Goal: Contribute content: Contribute content

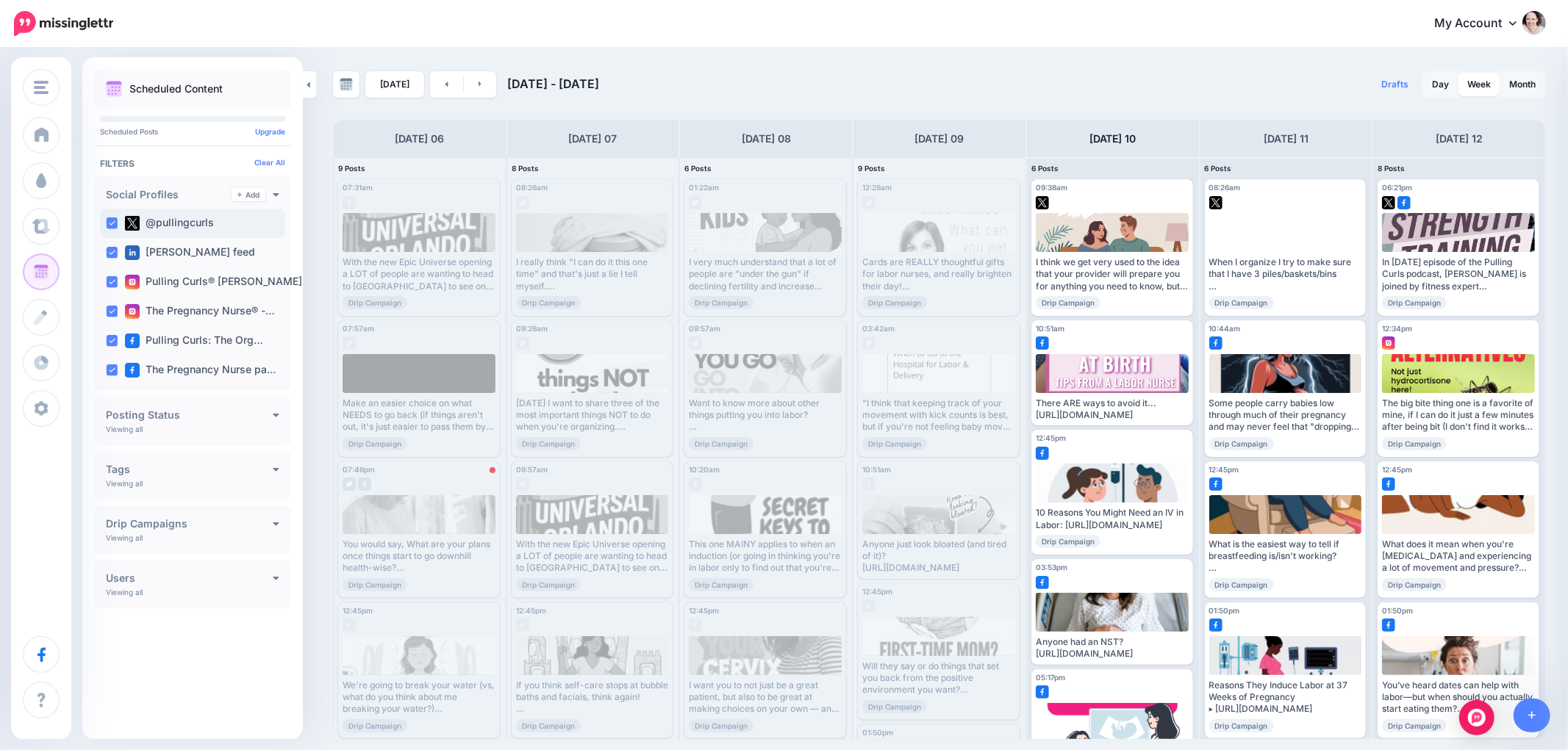
drag, startPoint x: 107, startPoint y: 217, endPoint x: 103, endPoint y: 235, distance: 18.4
click at [107, 218] on ins at bounding box center [111, 223] width 12 height 12
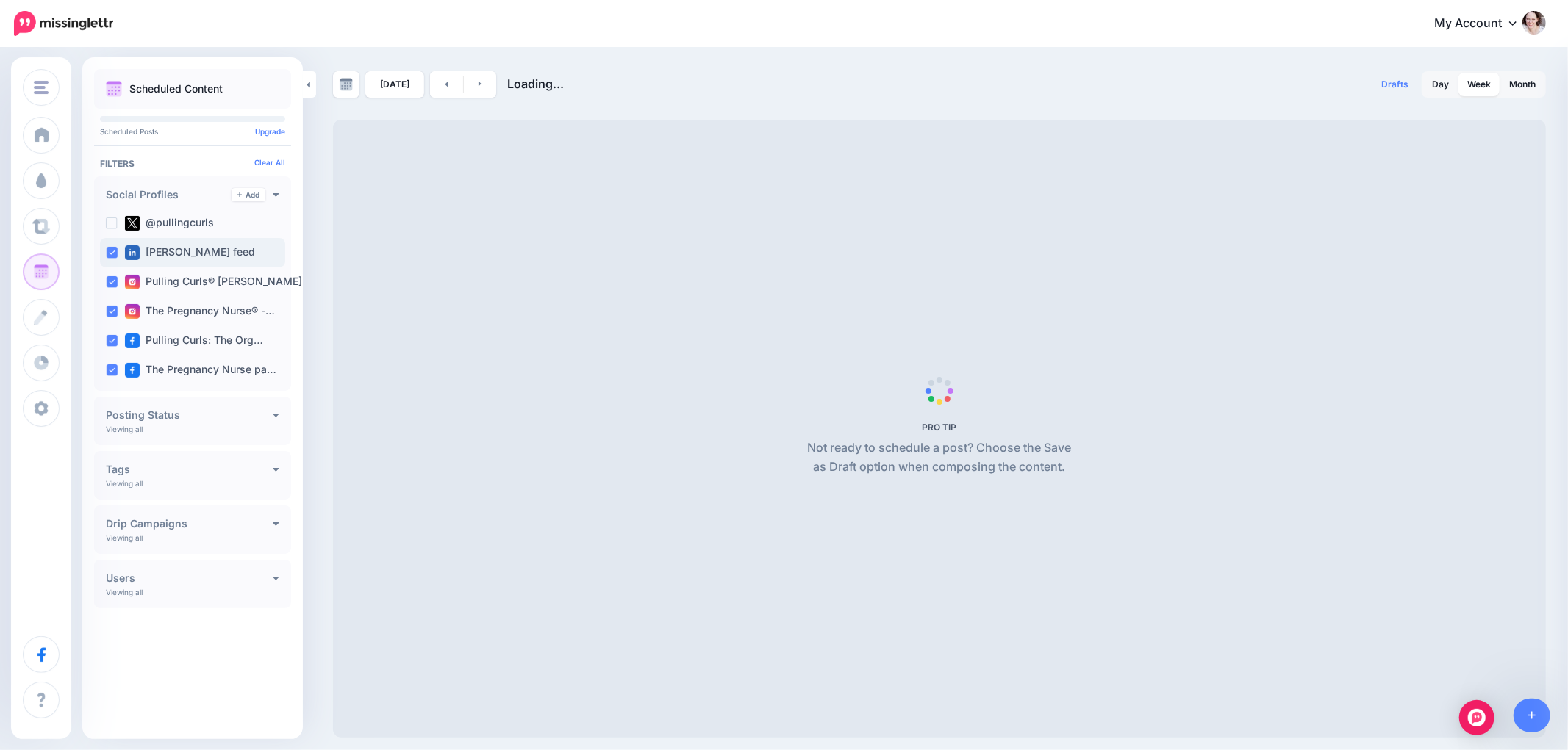
click at [101, 259] on div "[PERSON_NAME] feed" at bounding box center [192, 253] width 185 height 30
click at [108, 279] on ins at bounding box center [111, 282] width 12 height 12
click at [116, 306] on ins at bounding box center [111, 312] width 12 height 12
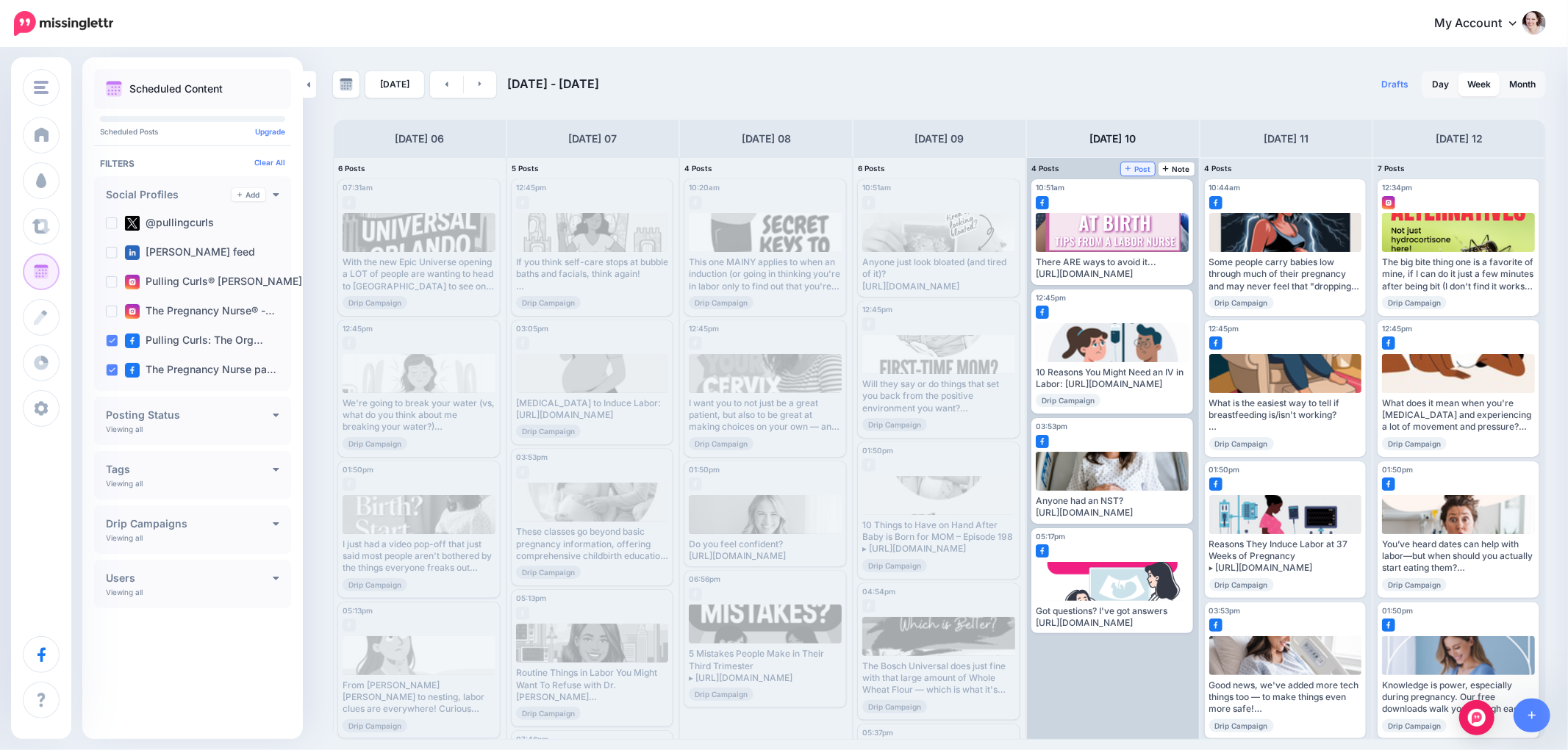
click at [1136, 169] on span "Post" at bounding box center [1139, 169] width 26 height 7
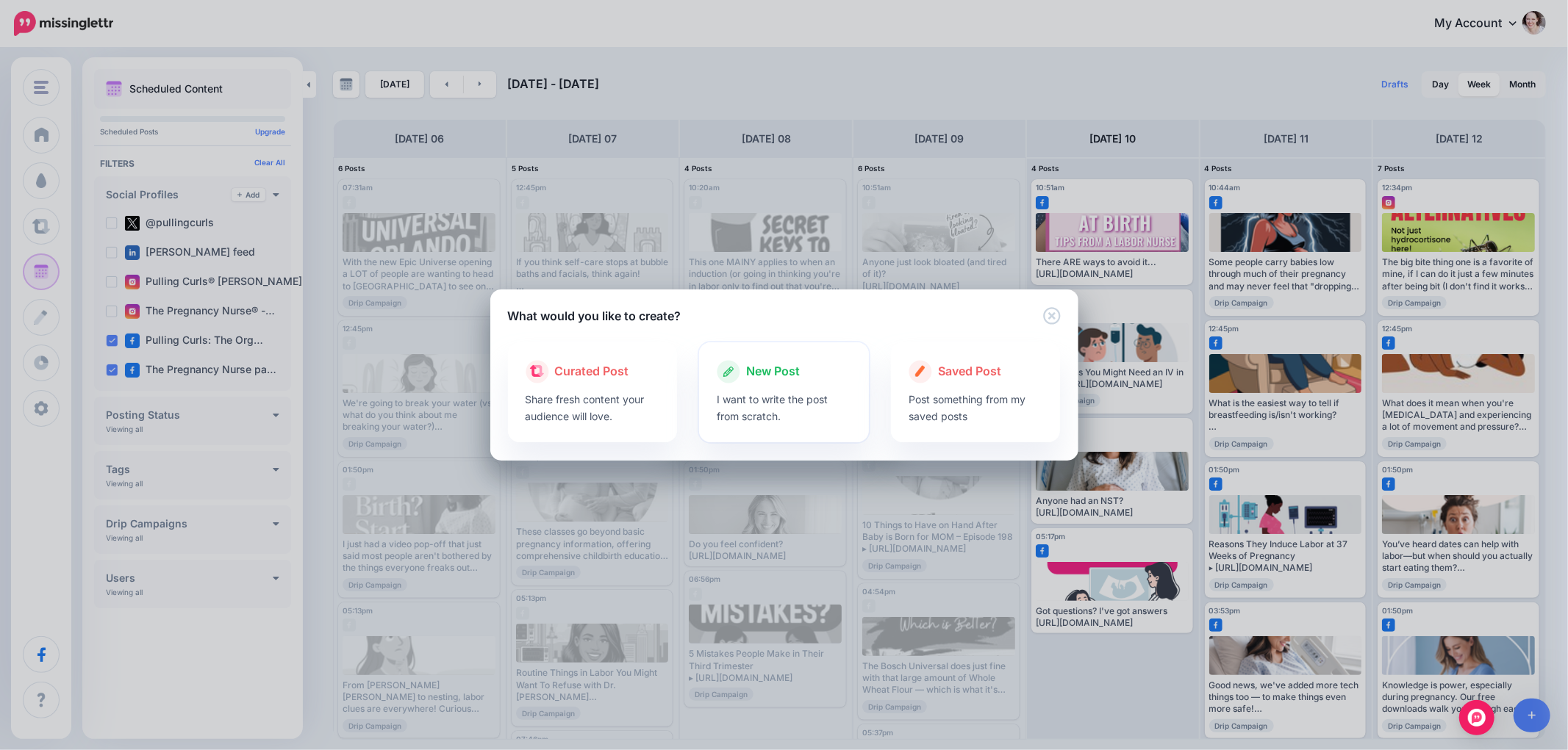
click at [757, 421] on p "I want to write the post from scratch." at bounding box center [784, 408] width 134 height 34
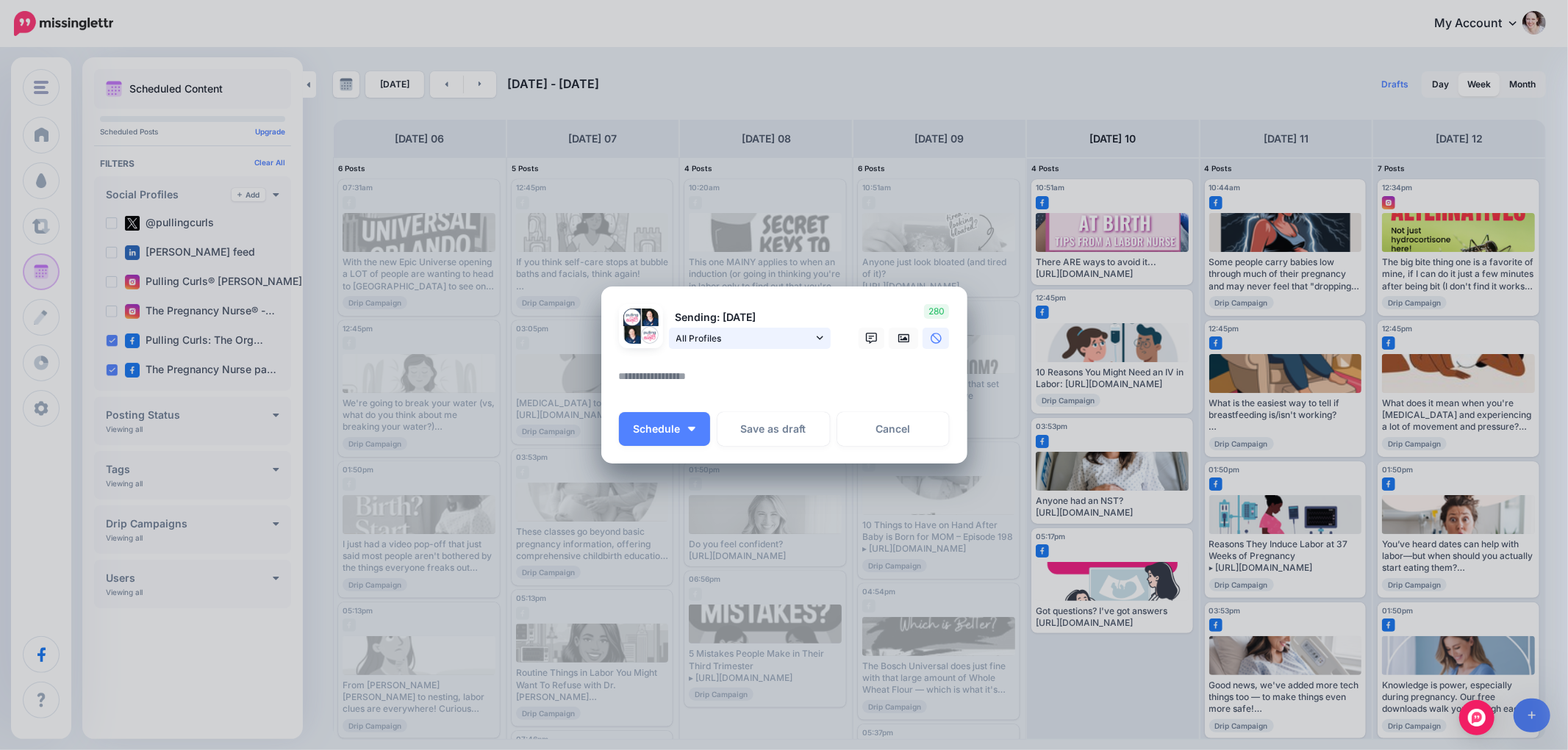
click at [758, 339] on span "All Profiles" at bounding box center [745, 338] width 137 height 16
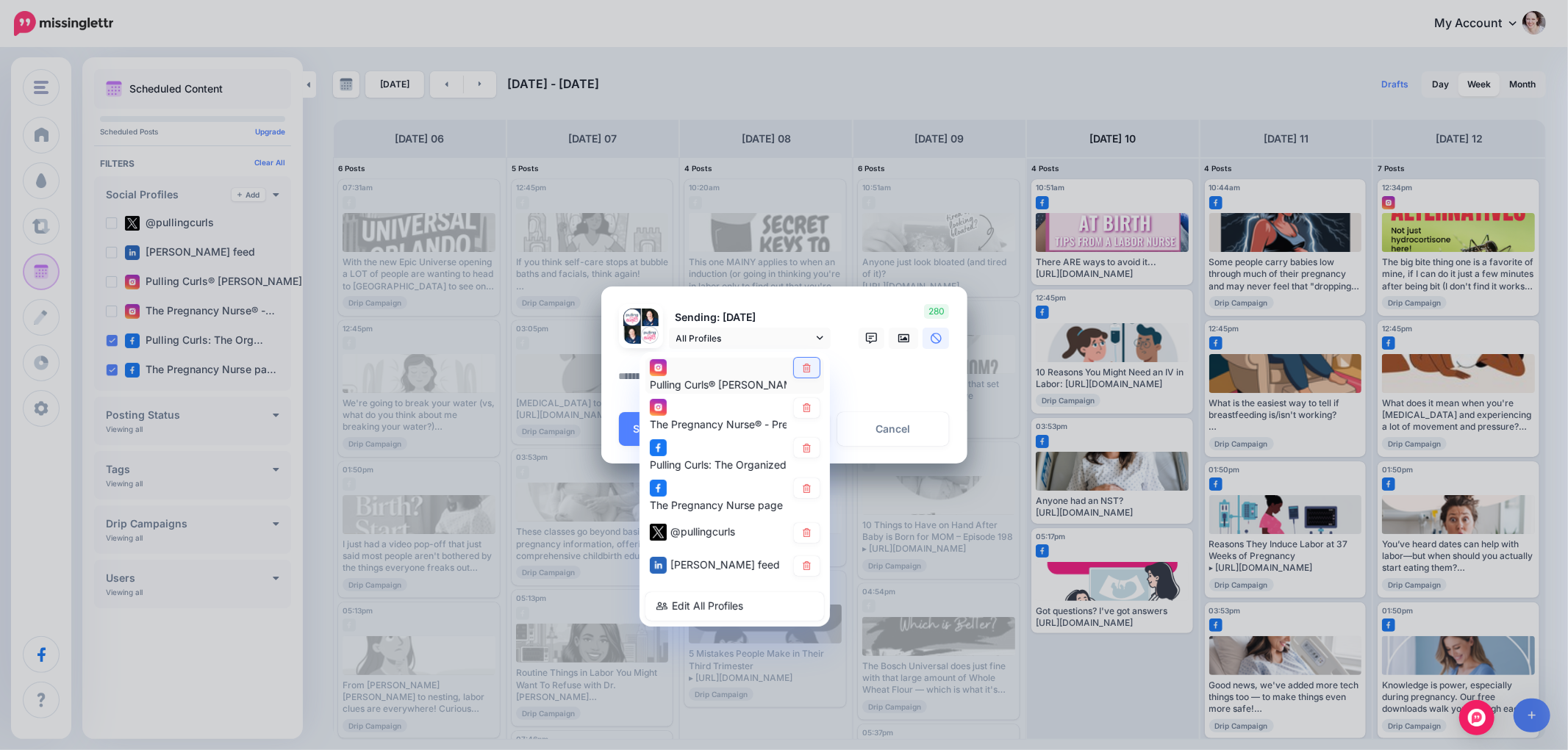
click at [807, 371] on icon at bounding box center [806, 367] width 8 height 8
click at [812, 413] on link at bounding box center [807, 408] width 26 height 20
click at [806, 451] on link at bounding box center [807, 447] width 26 height 20
click at [807, 490] on icon at bounding box center [807, 487] width 11 height 8
click at [803, 490] on icon at bounding box center [807, 487] width 11 height 8
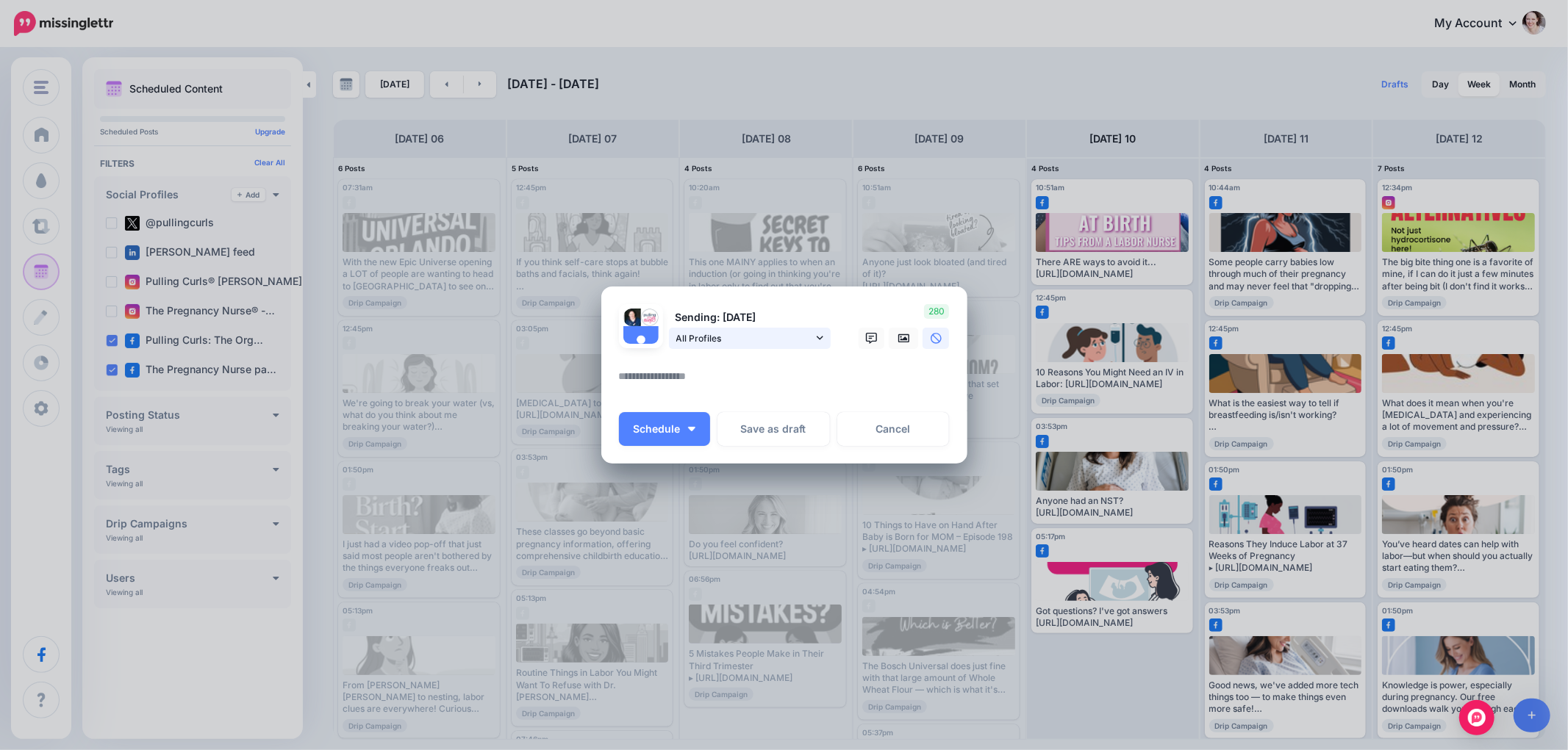
click at [768, 344] on span "All Profiles" at bounding box center [745, 338] width 137 height 16
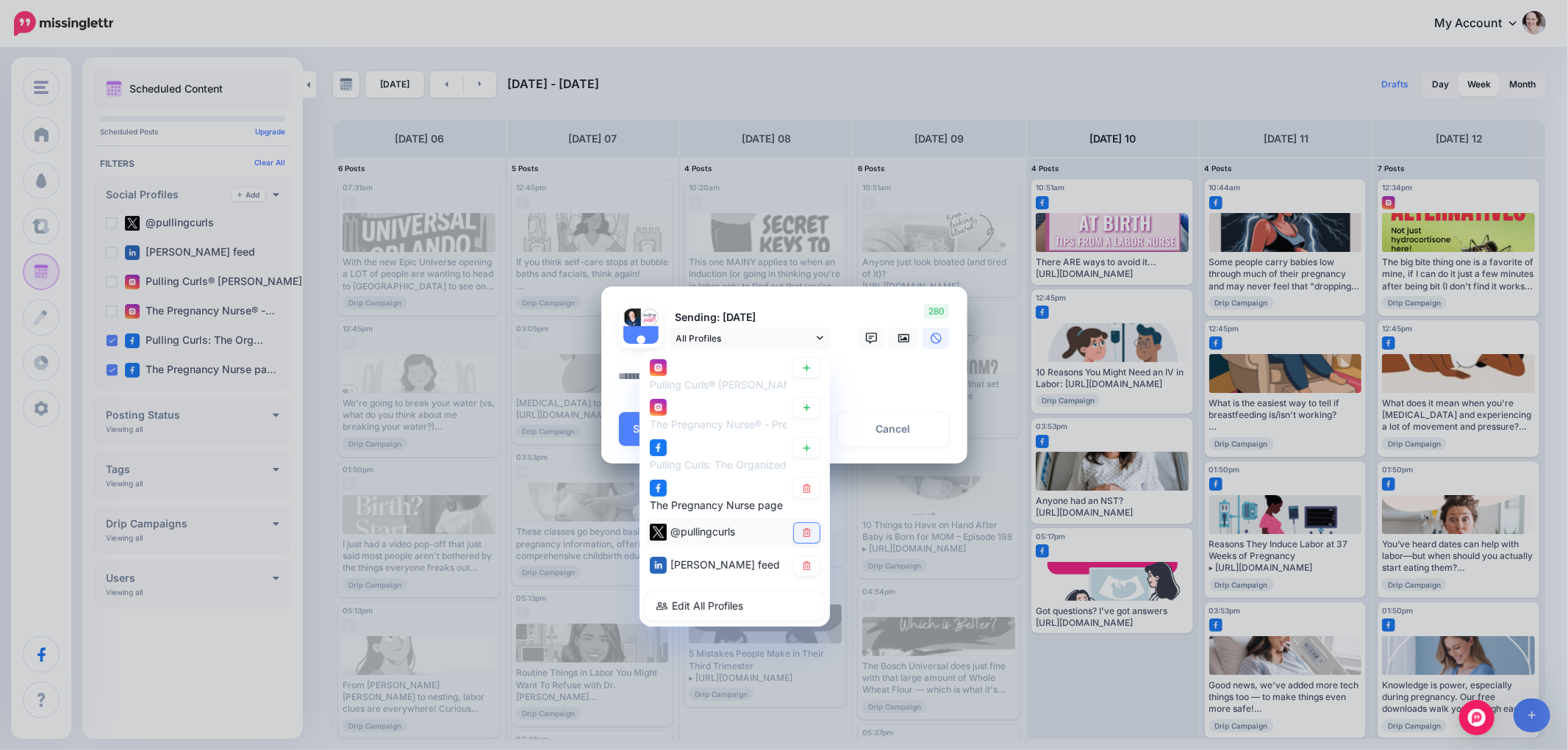
click at [807, 528] on icon at bounding box center [806, 532] width 8 height 8
click at [806, 562] on icon at bounding box center [807, 565] width 11 height 8
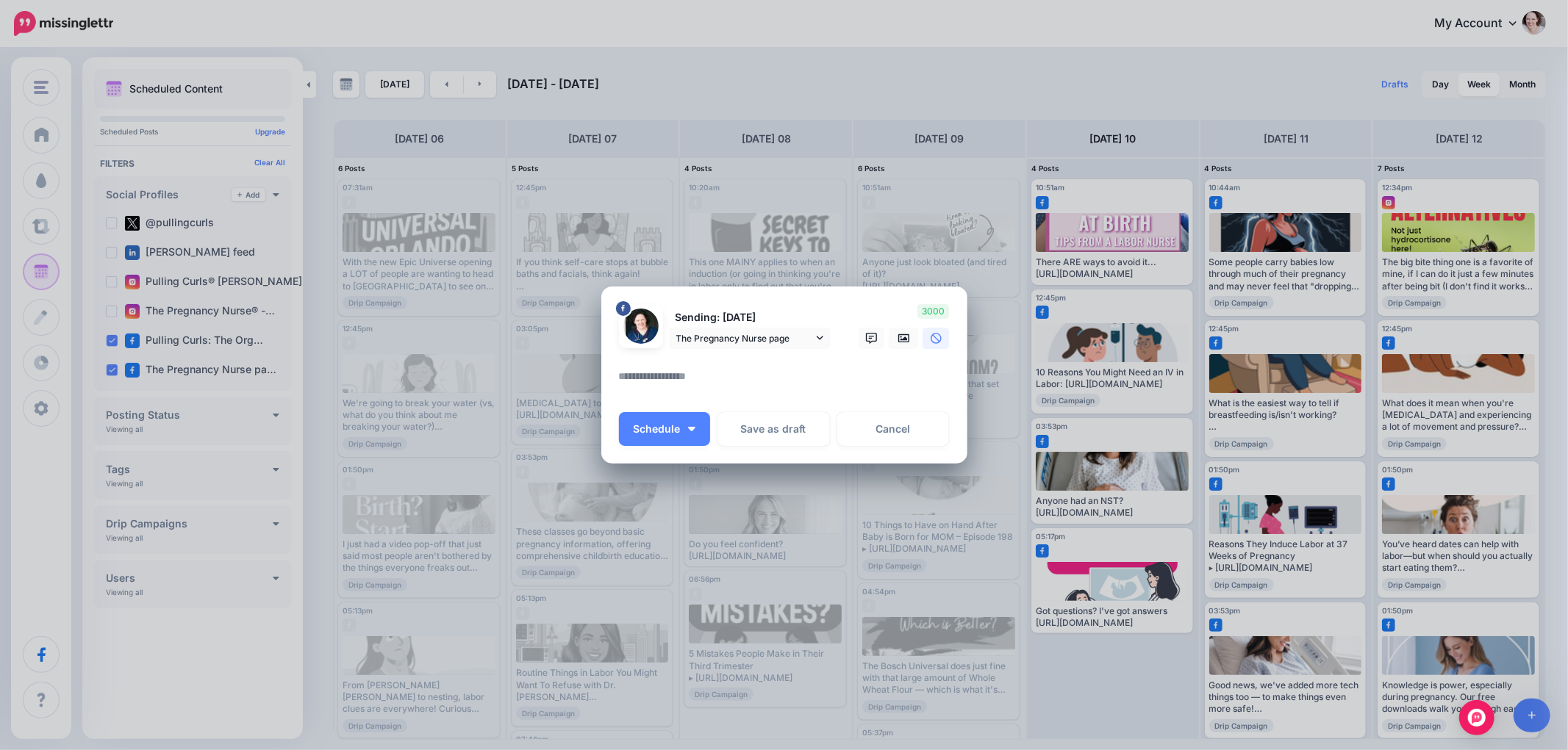
click at [708, 375] on textarea at bounding box center [788, 382] width 338 height 29
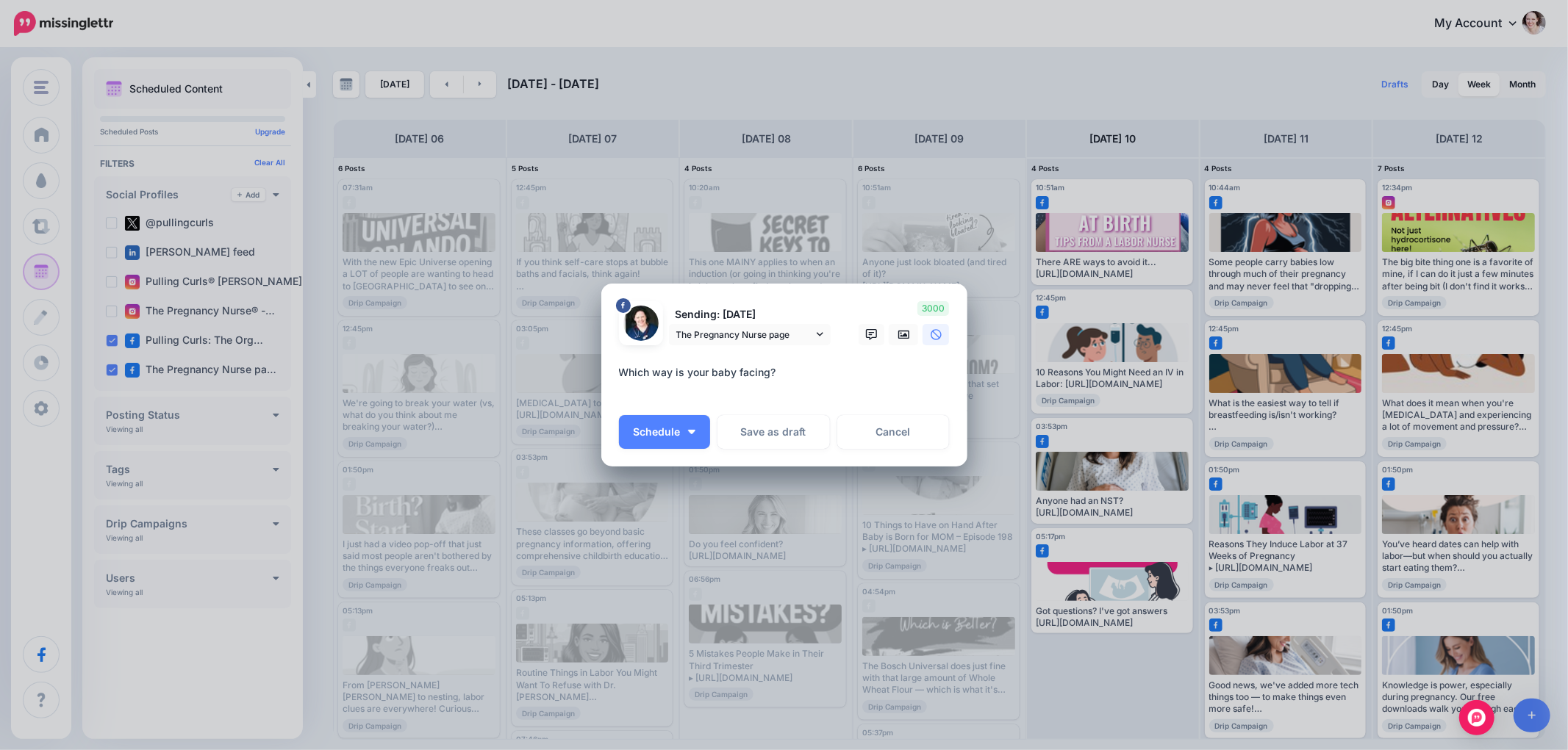
paste textarea "**********"
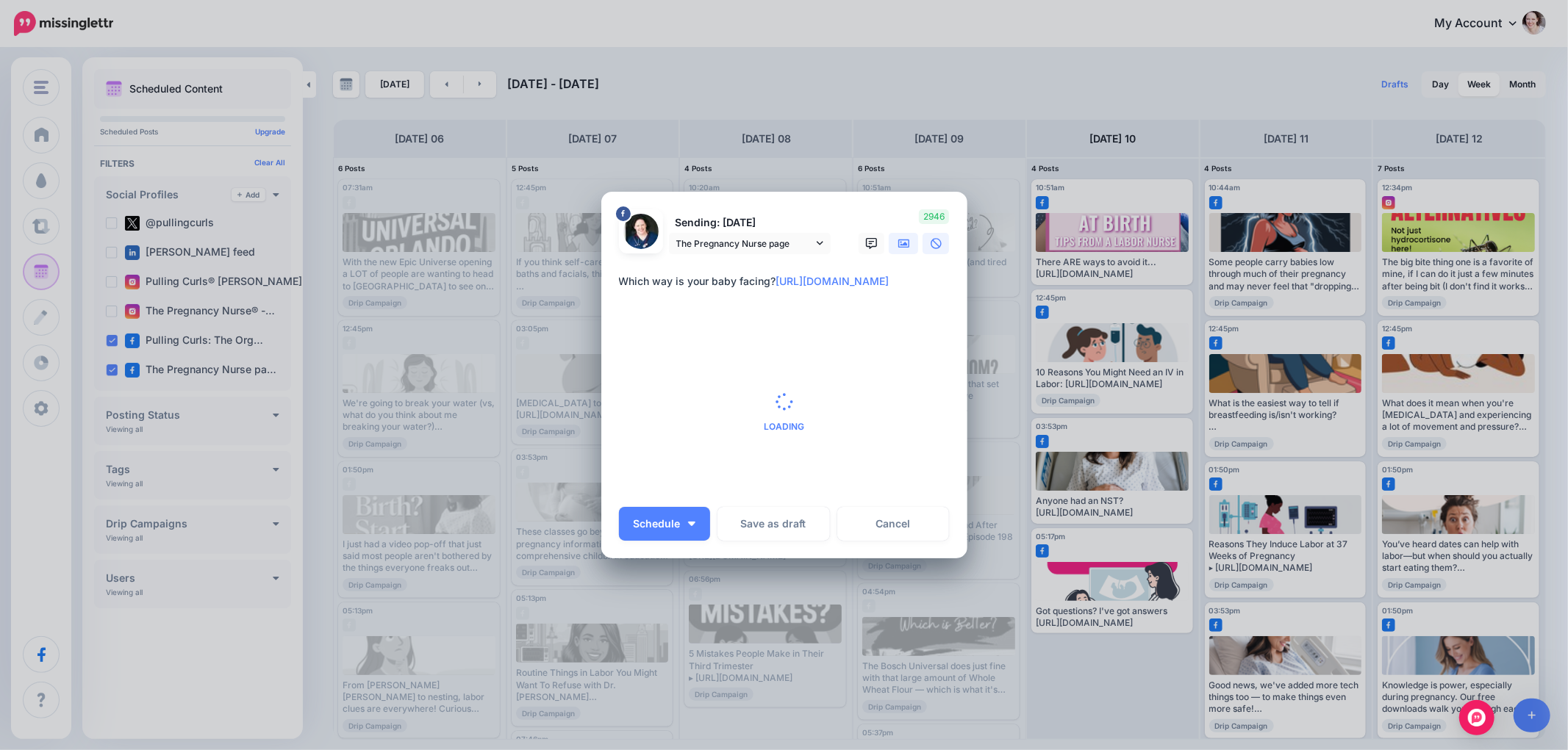
type textarea "**********"
click at [902, 241] on icon at bounding box center [904, 243] width 12 height 12
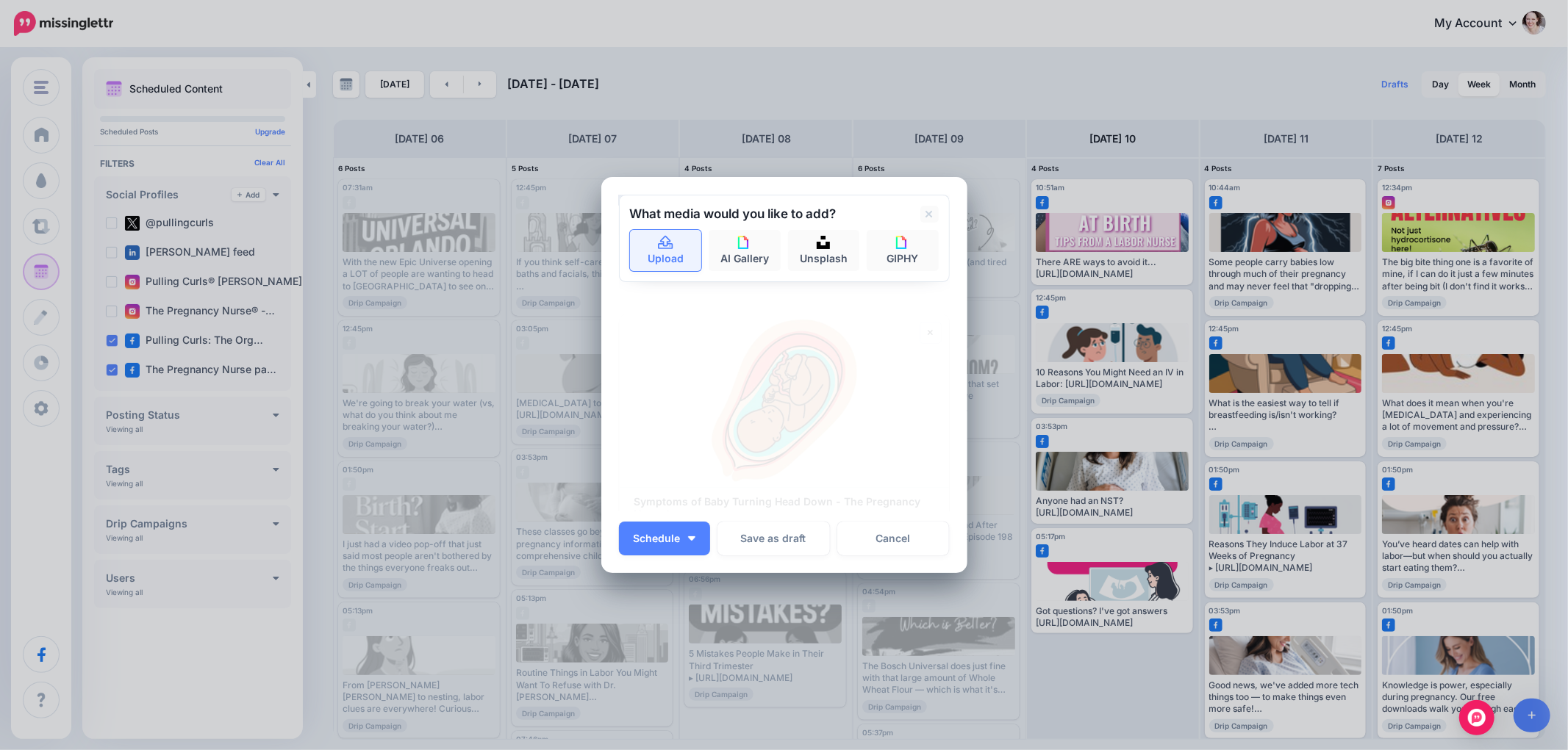
click at [662, 244] on icon at bounding box center [665, 243] width 15 height 13
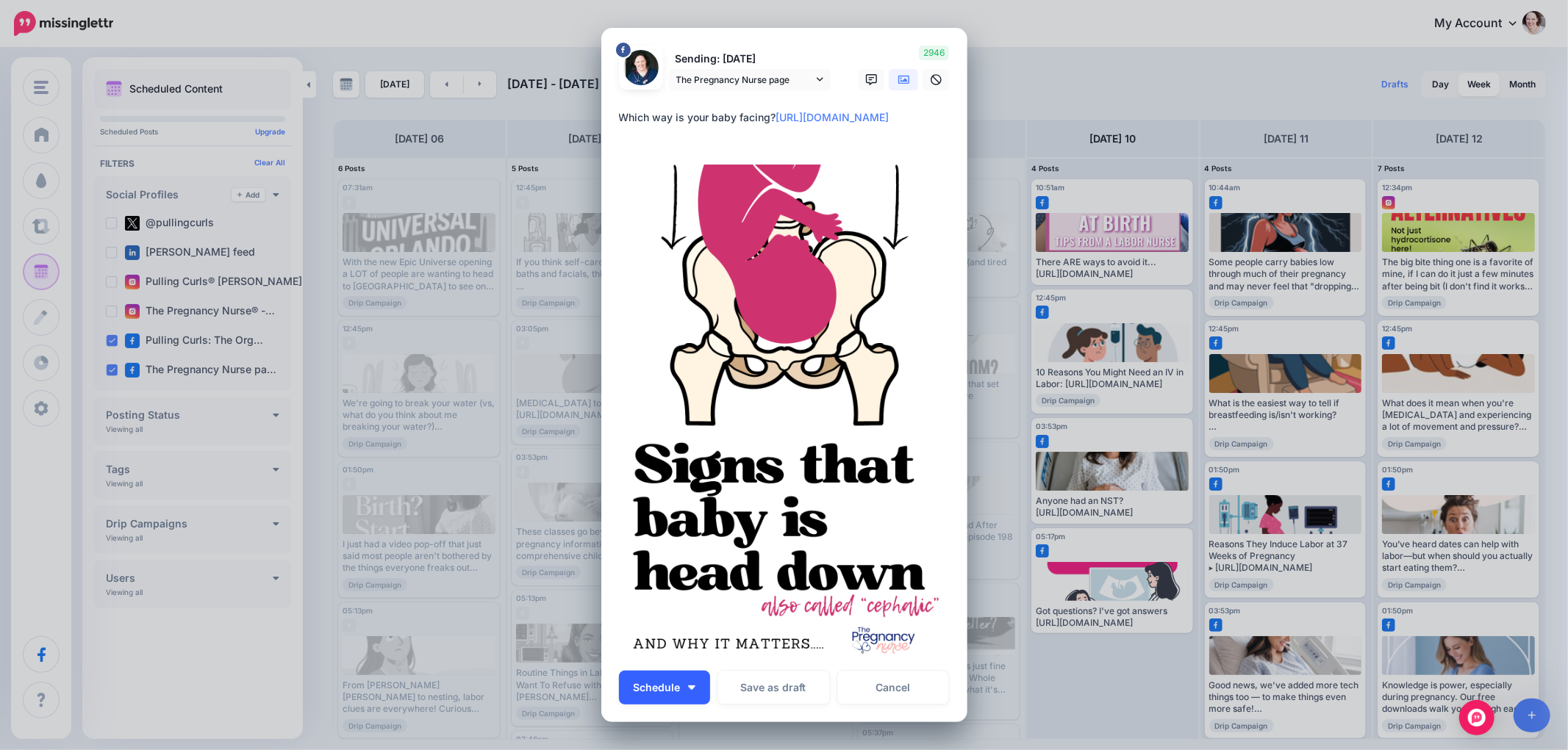
click at [687, 684] on button "Schedule" at bounding box center [665, 688] width 91 height 34
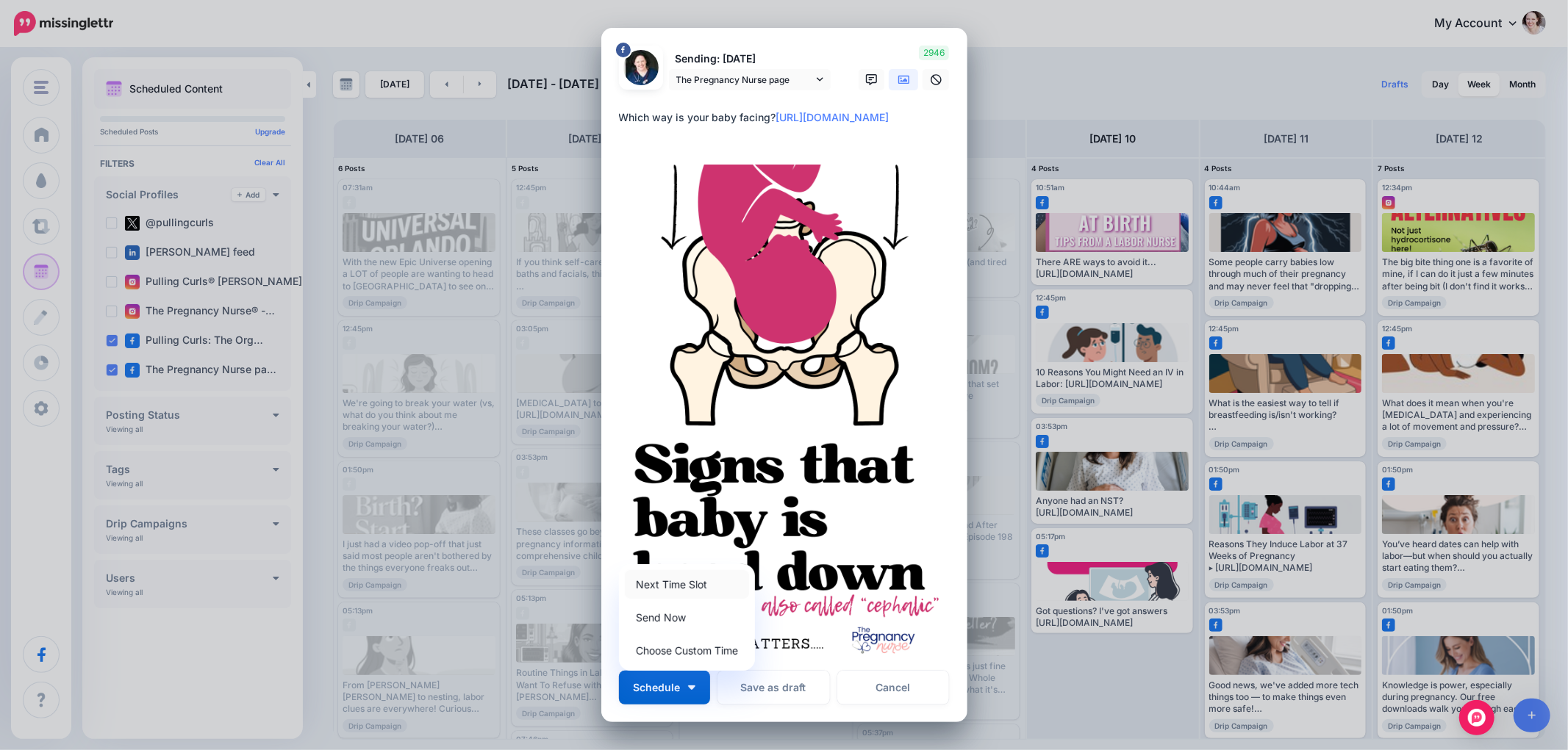
click at [663, 577] on link "Next Time Slot" at bounding box center [687, 584] width 124 height 29
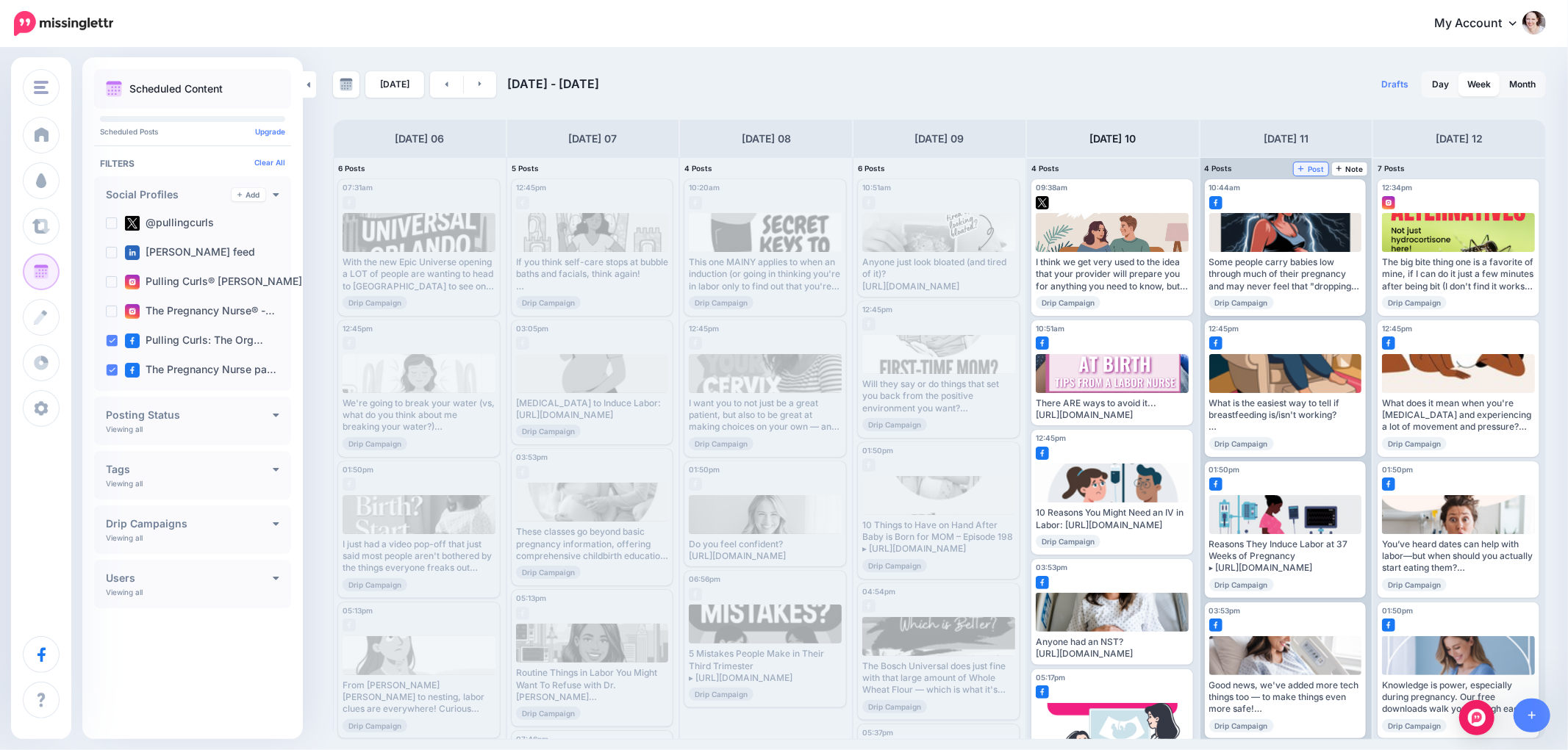
click at [1318, 167] on span "Post" at bounding box center [1311, 169] width 26 height 7
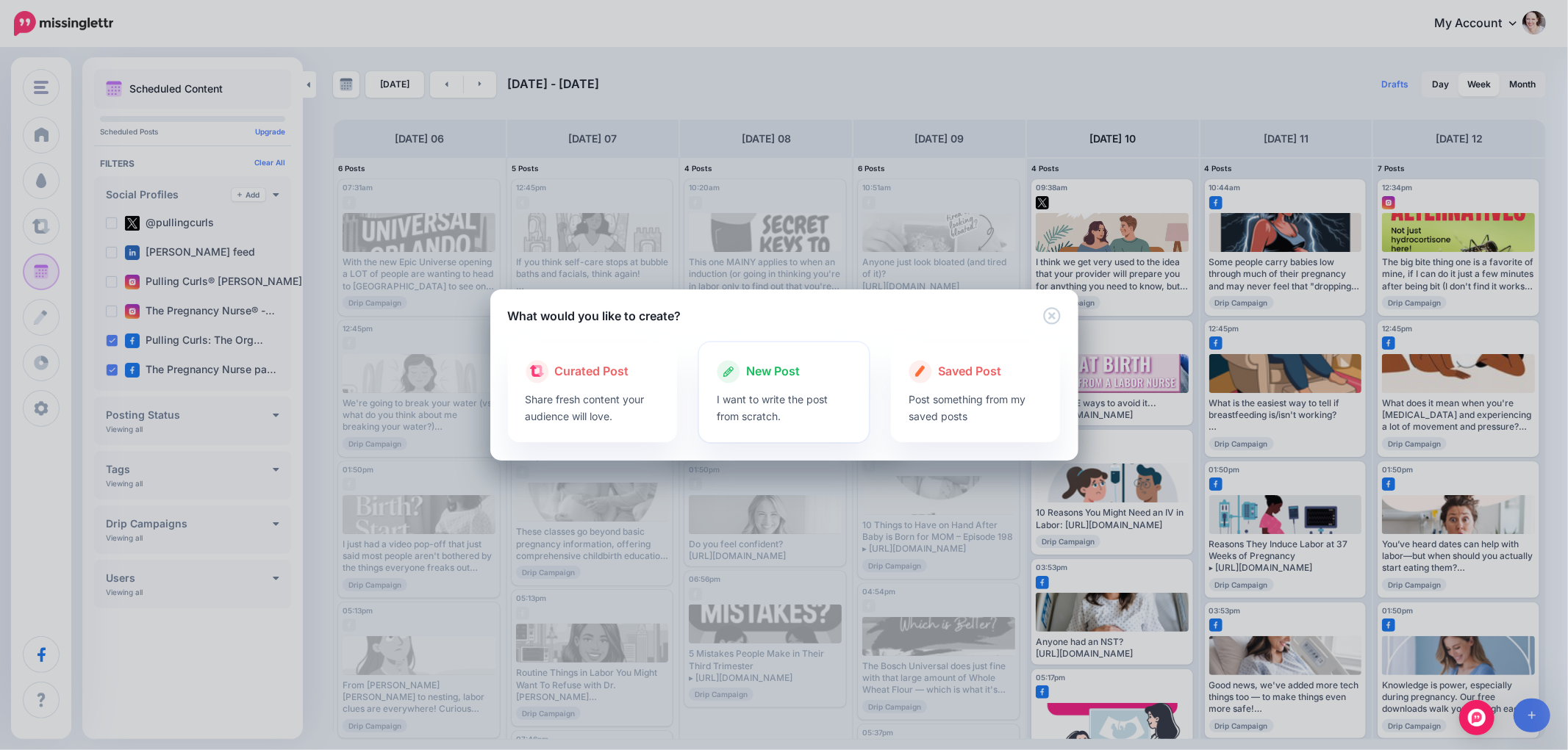
click at [723, 416] on p "I want to write the post from scratch." at bounding box center [784, 408] width 134 height 34
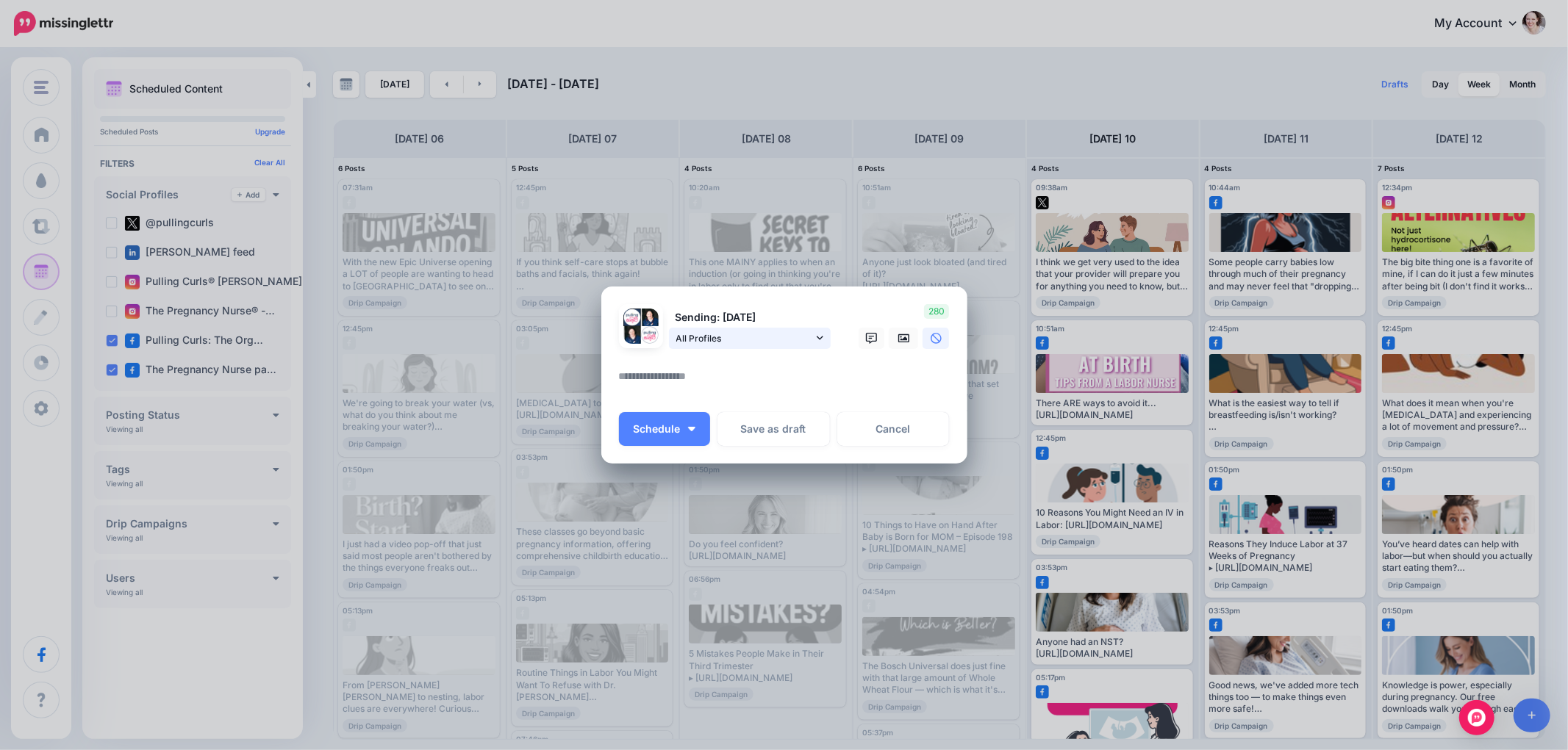
click at [708, 340] on span "All Profiles" at bounding box center [745, 338] width 137 height 16
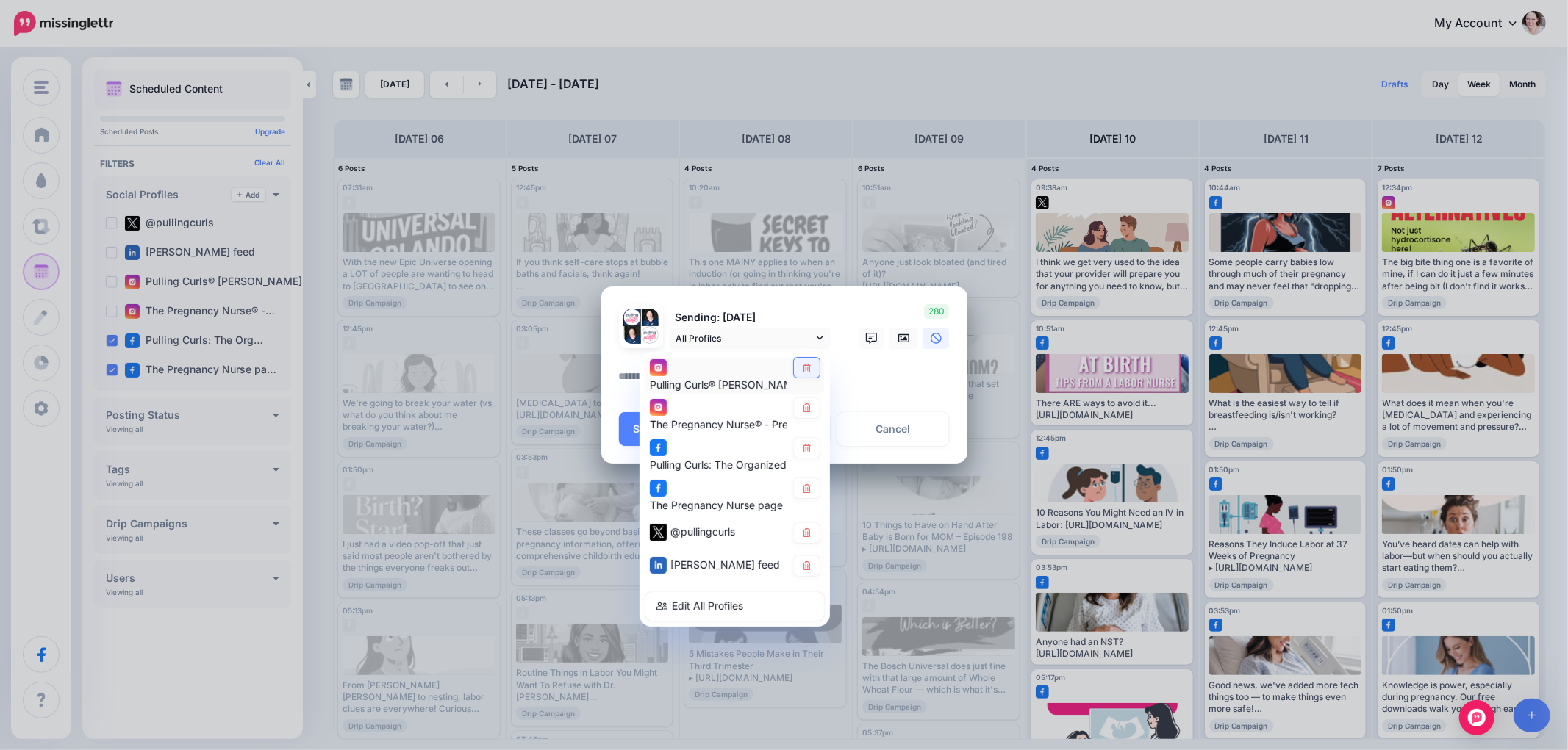
click at [798, 368] on link at bounding box center [807, 368] width 26 height 20
drag, startPoint x: 809, startPoint y: 405, endPoint x: 820, endPoint y: 437, distance: 33.8
click at [809, 406] on icon at bounding box center [807, 407] width 11 height 8
click at [818, 448] on link at bounding box center [807, 447] width 26 height 20
click at [812, 532] on icon at bounding box center [807, 532] width 11 height 8
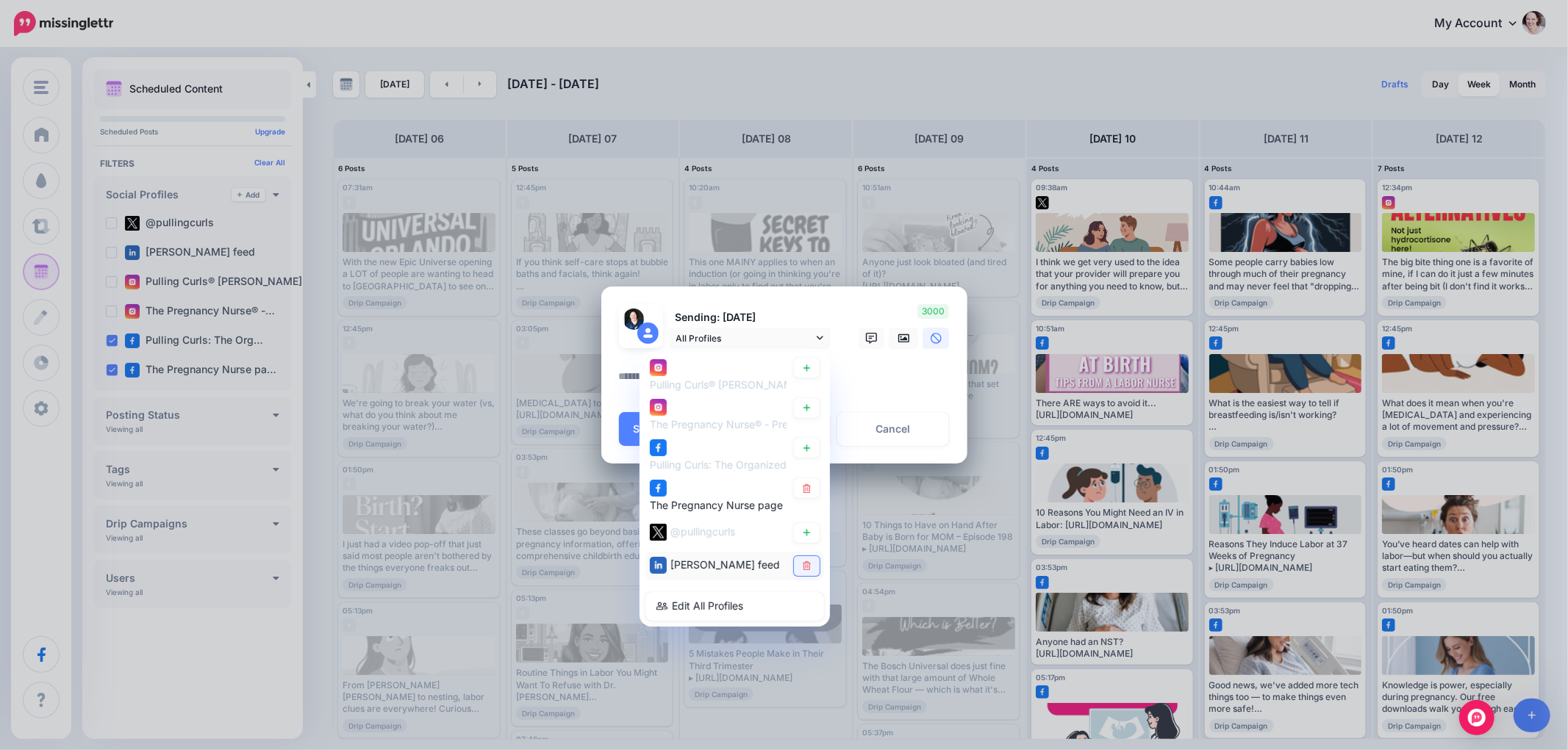
click at [807, 562] on icon at bounding box center [806, 565] width 8 height 8
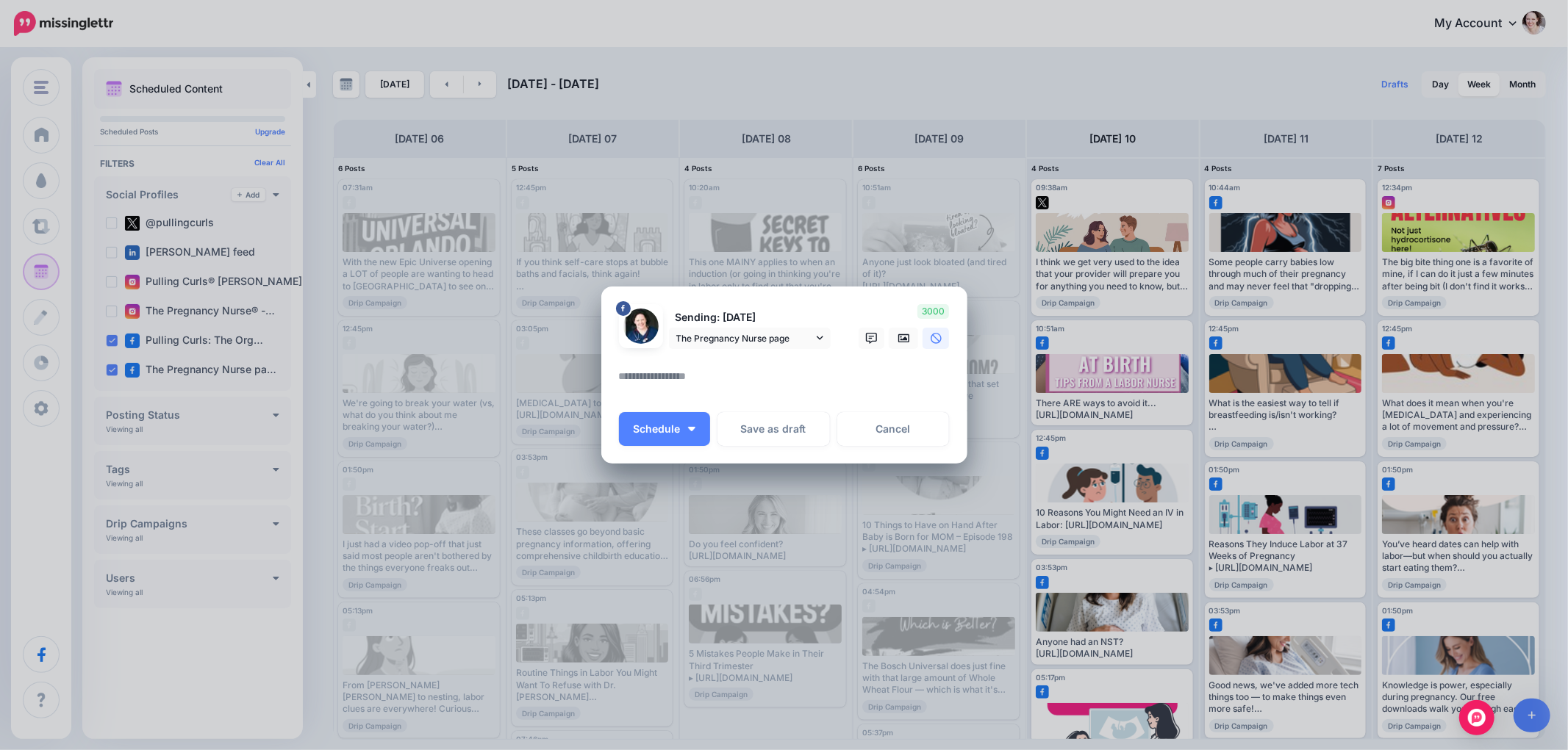
click at [735, 376] on textarea at bounding box center [788, 382] width 338 height 29
paste textarea "**********"
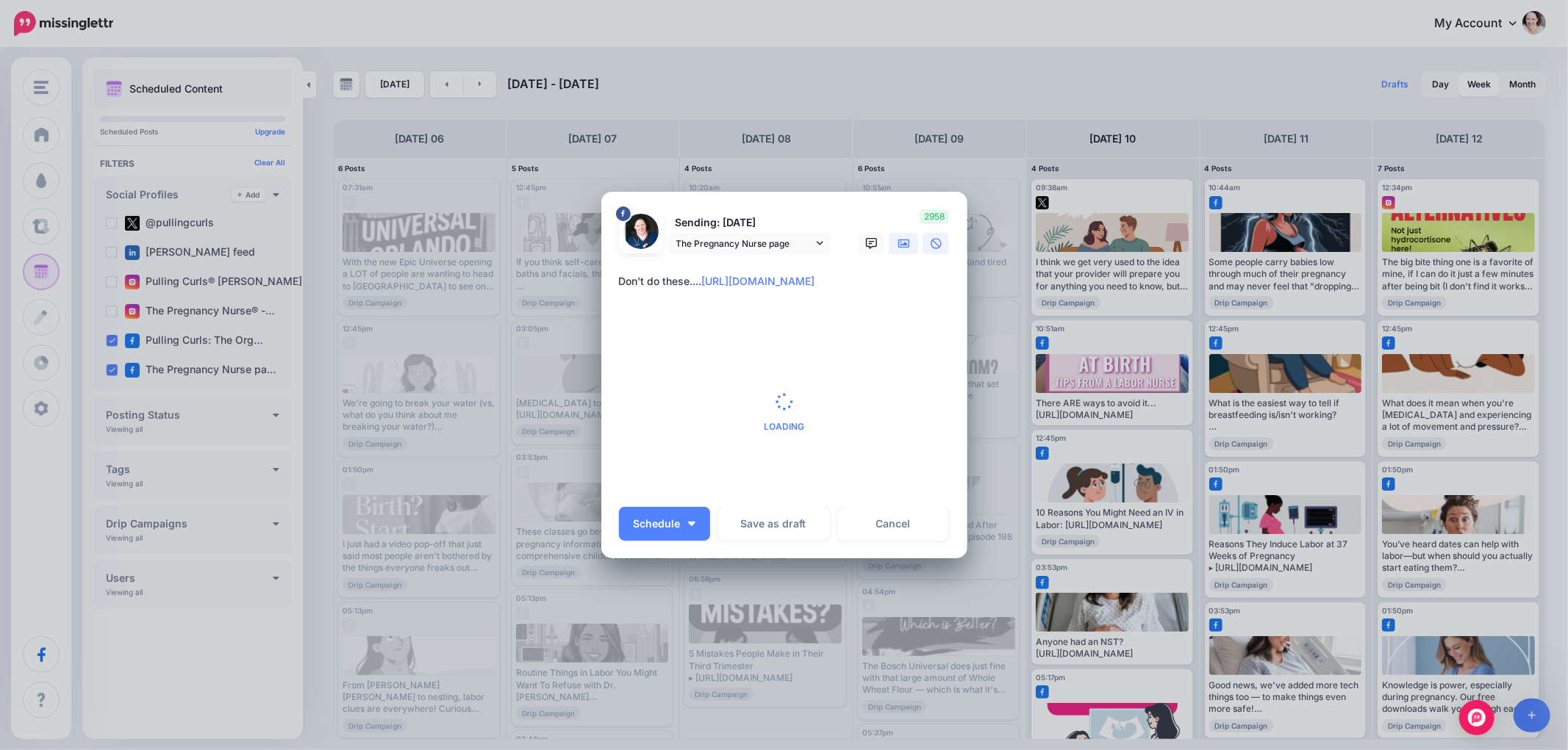
type textarea "**********"
click at [905, 240] on div "Create Post Loading Sending: [DATE] The Pregnancy Nurse page" at bounding box center [784, 375] width 1568 height 750
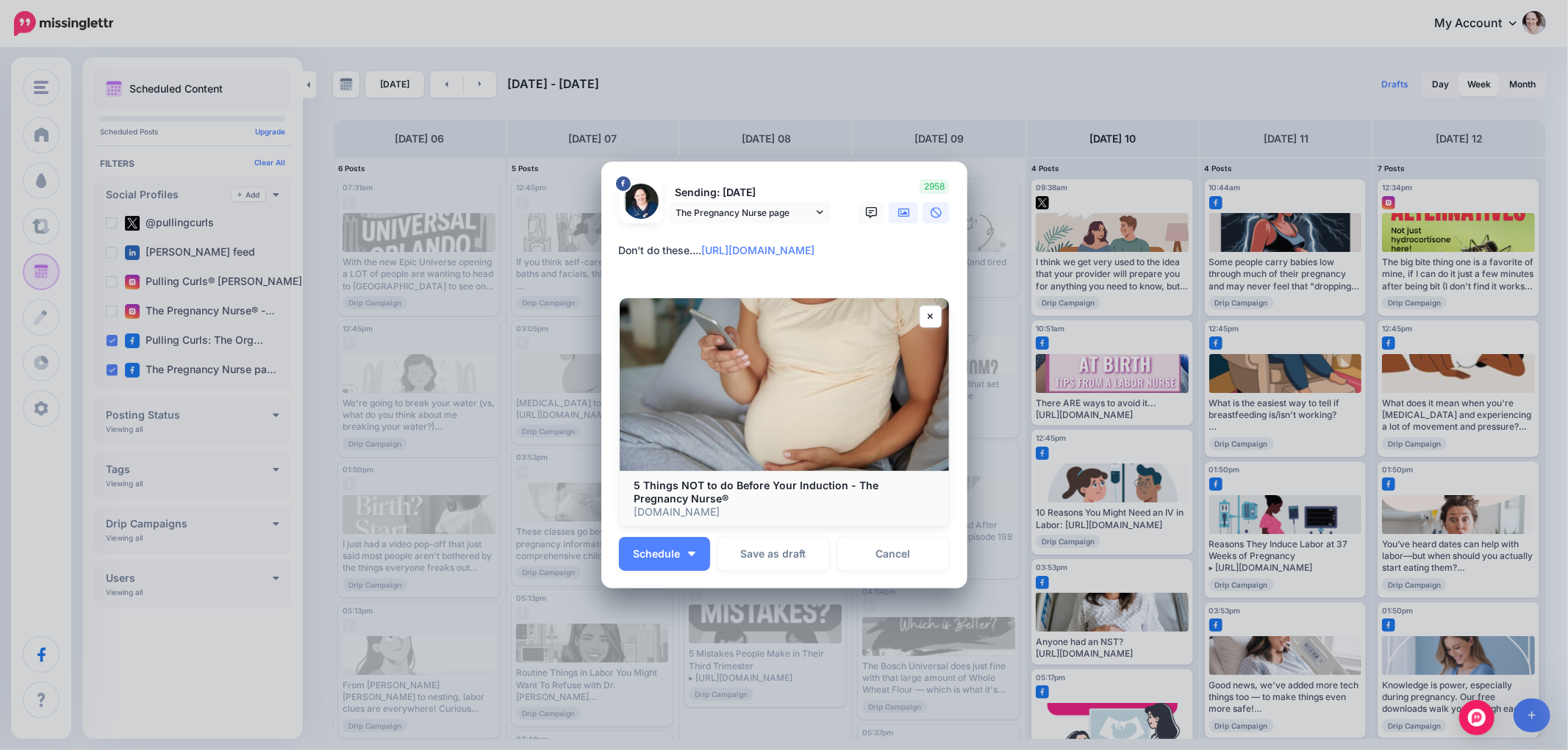
click at [904, 209] on icon at bounding box center [904, 213] width 12 height 8
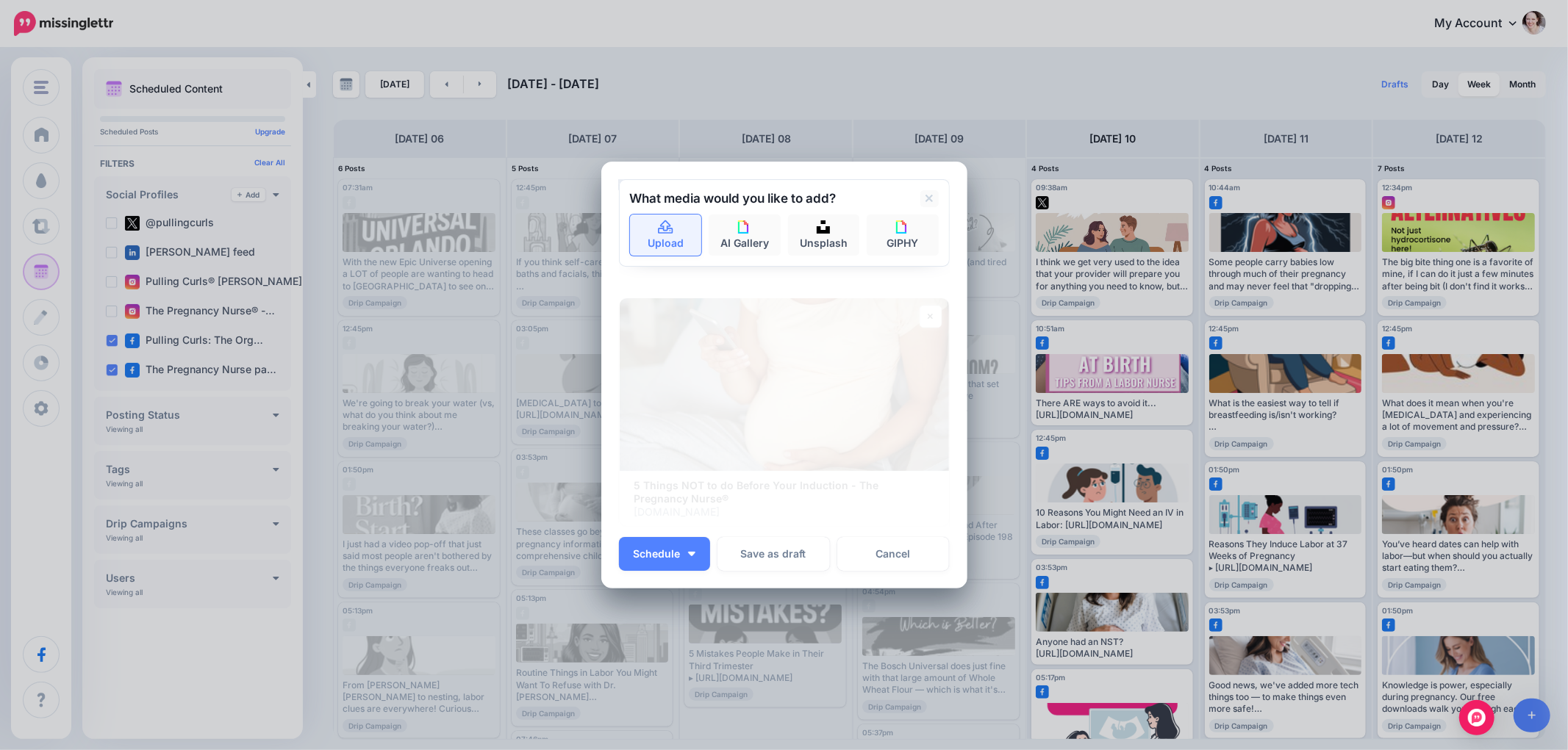
click at [662, 230] on icon at bounding box center [665, 228] width 17 height 13
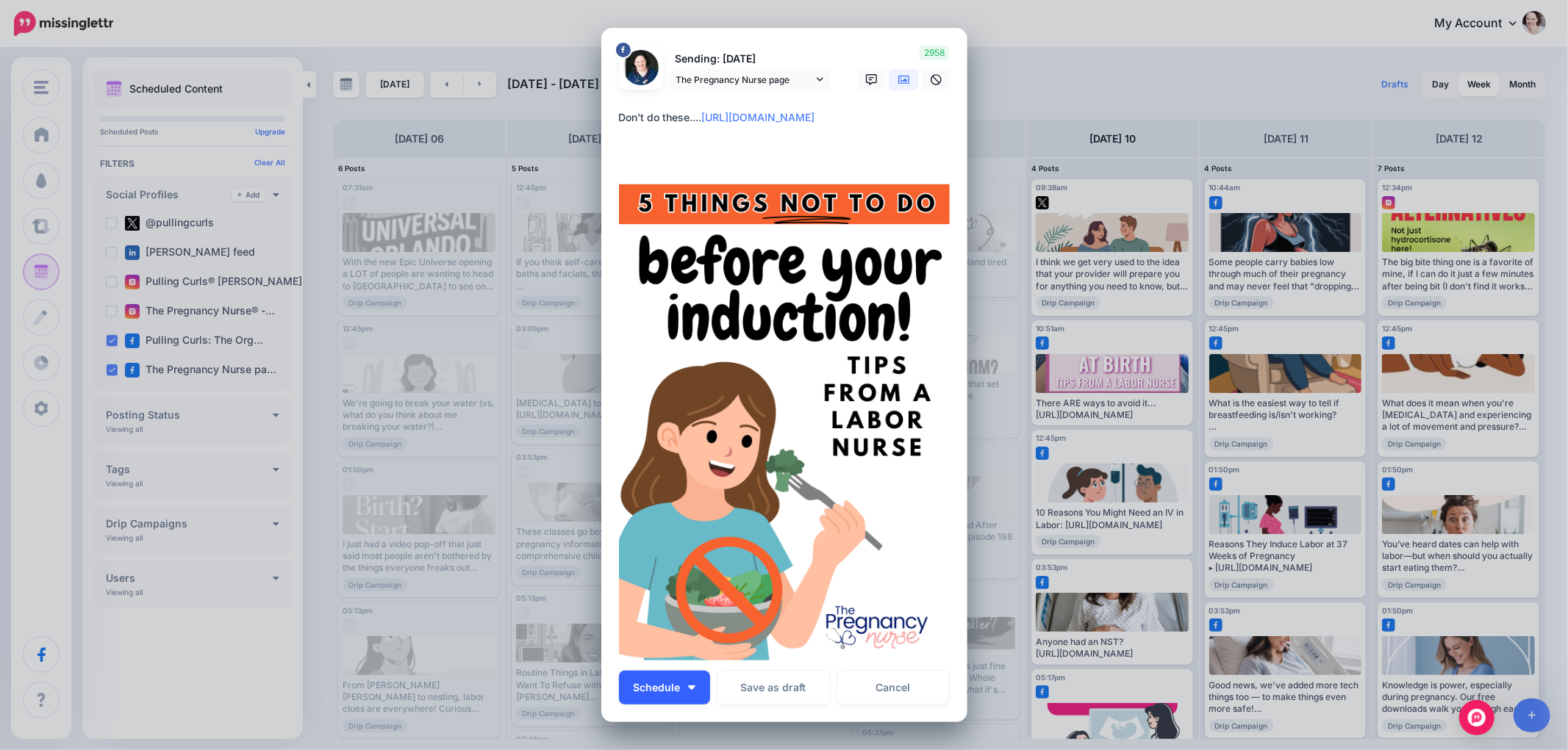
click at [688, 688] on img "button" at bounding box center [692, 688] width 7 height 5
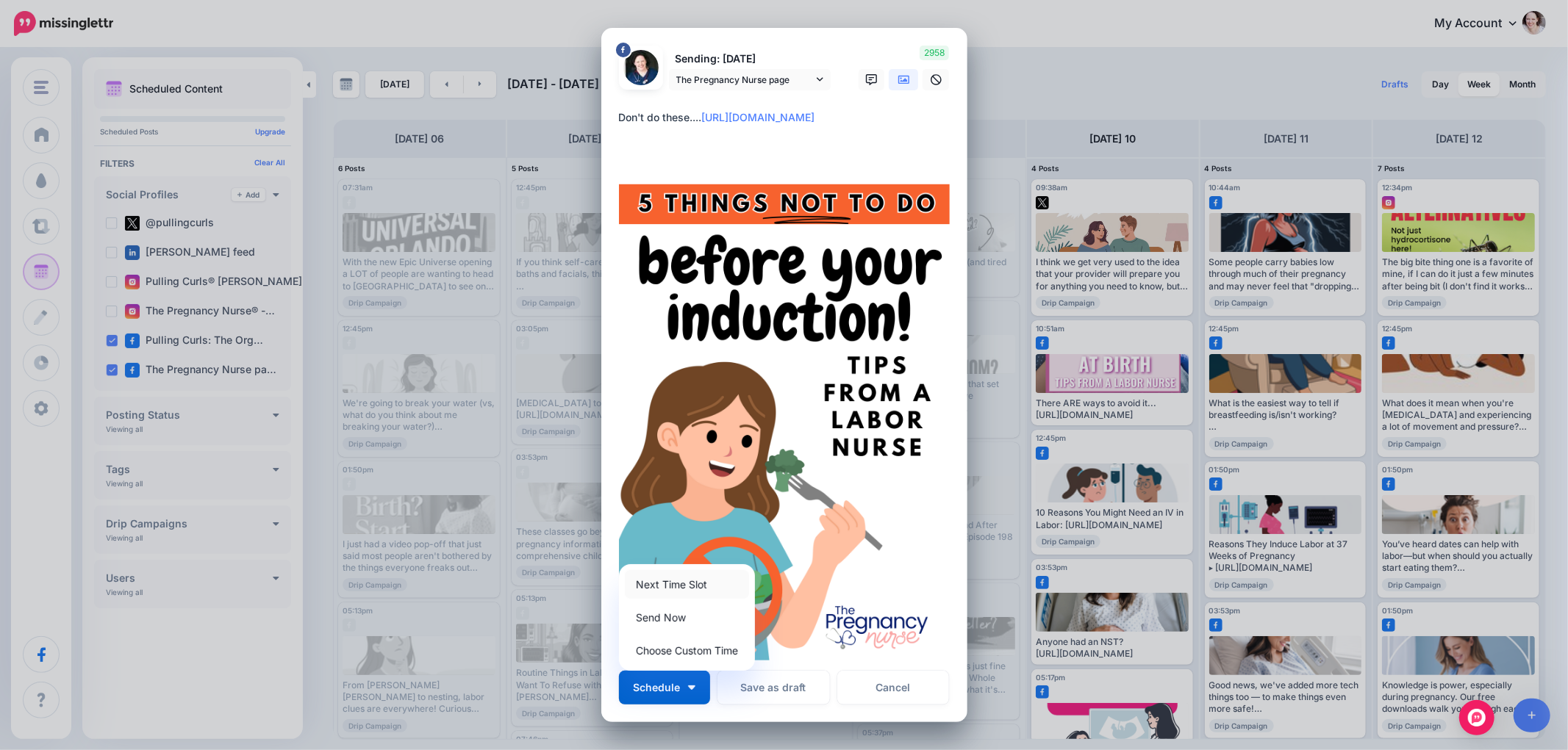
click at [684, 583] on link "Next Time Slot" at bounding box center [687, 584] width 124 height 29
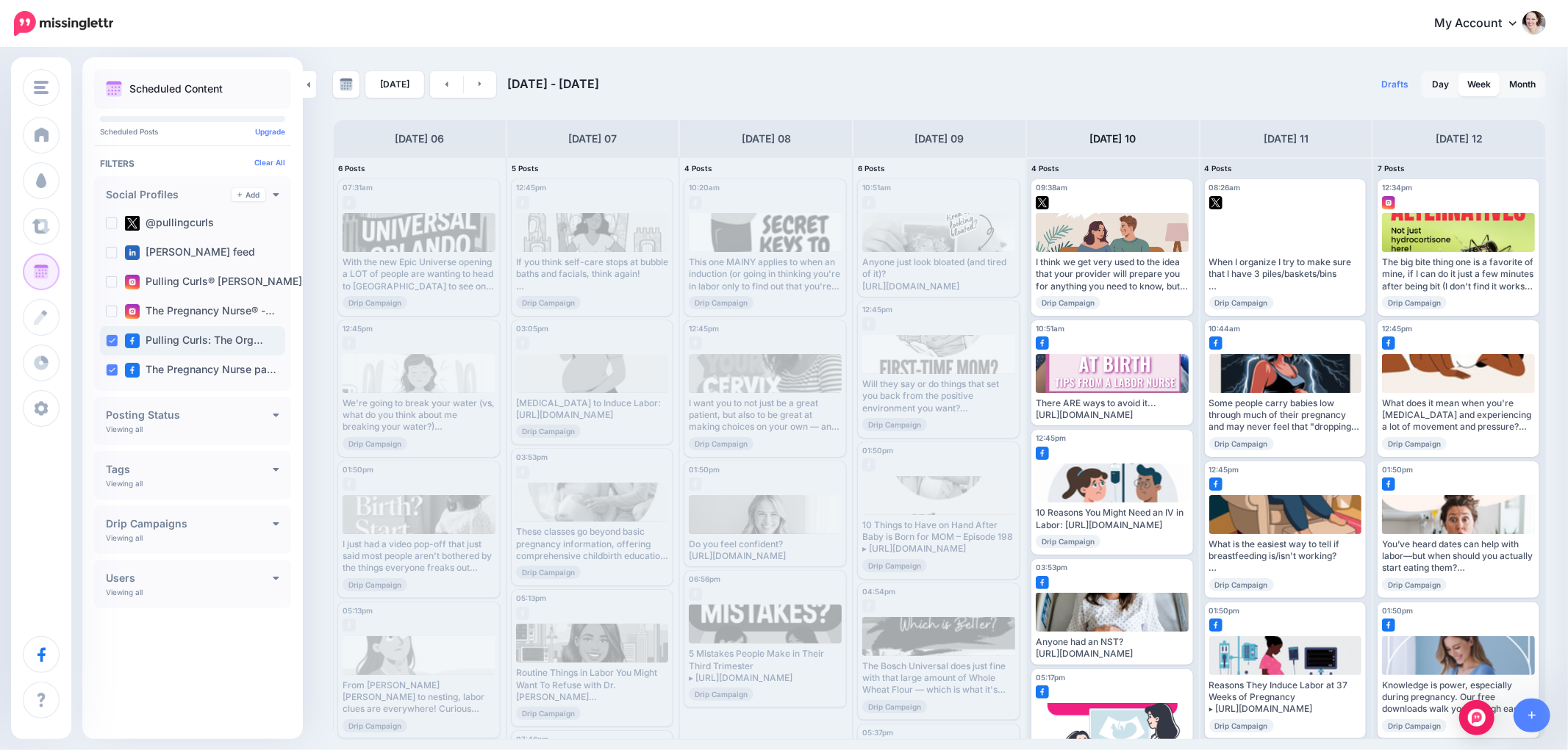
click at [115, 340] on ins at bounding box center [111, 340] width 12 height 12
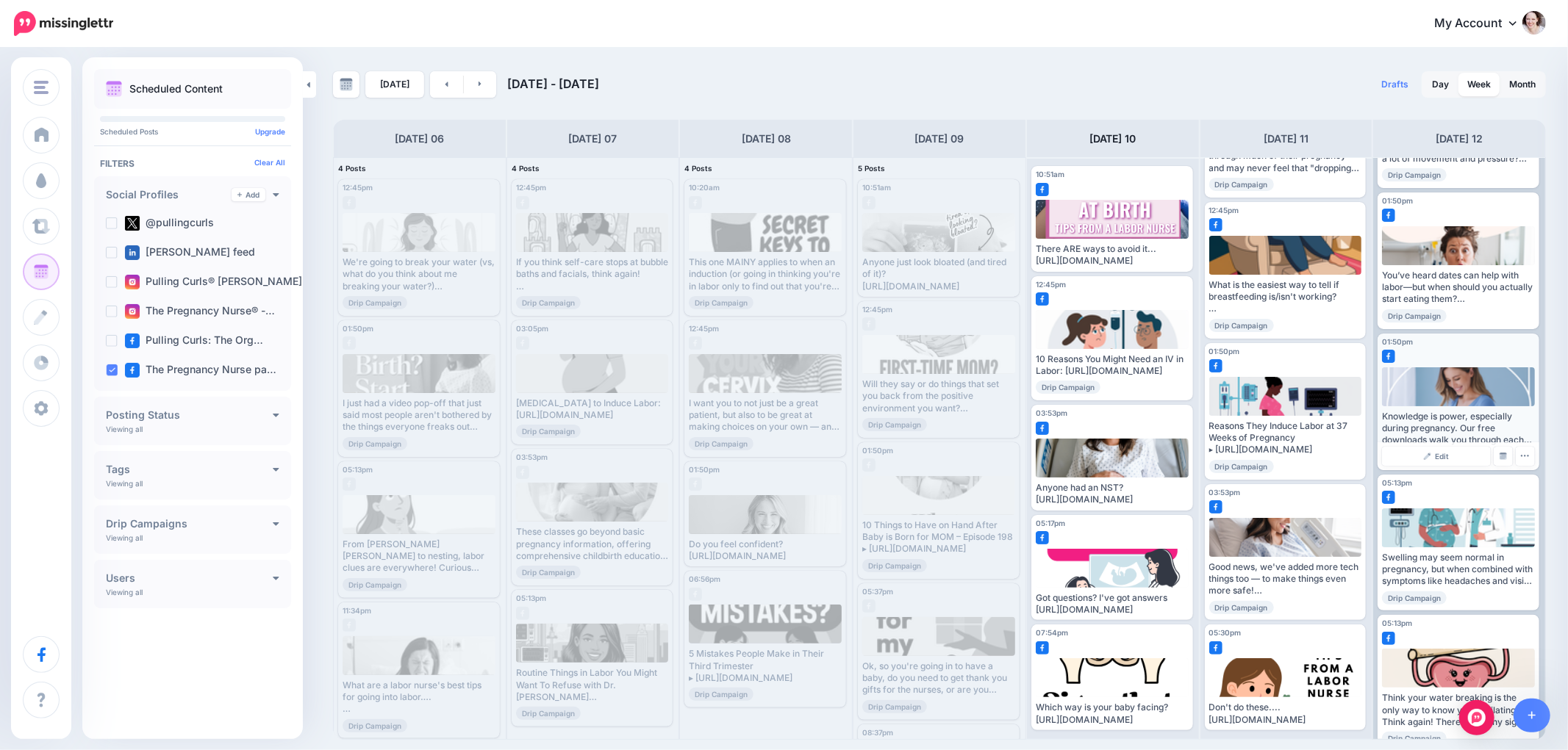
scroll to position [149, 0]
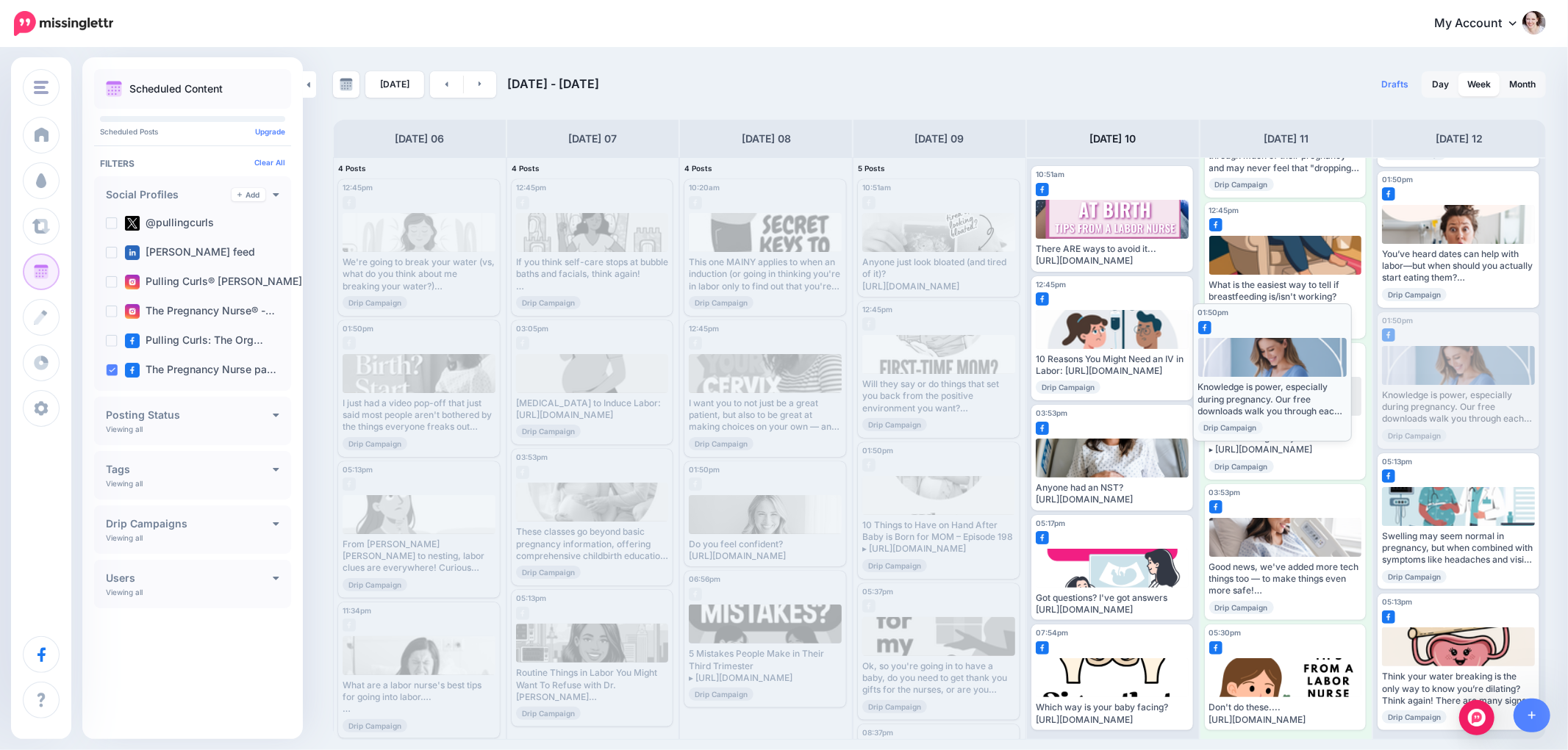
drag, startPoint x: 1439, startPoint y: 378, endPoint x: 1252, endPoint y: 369, distance: 187.2
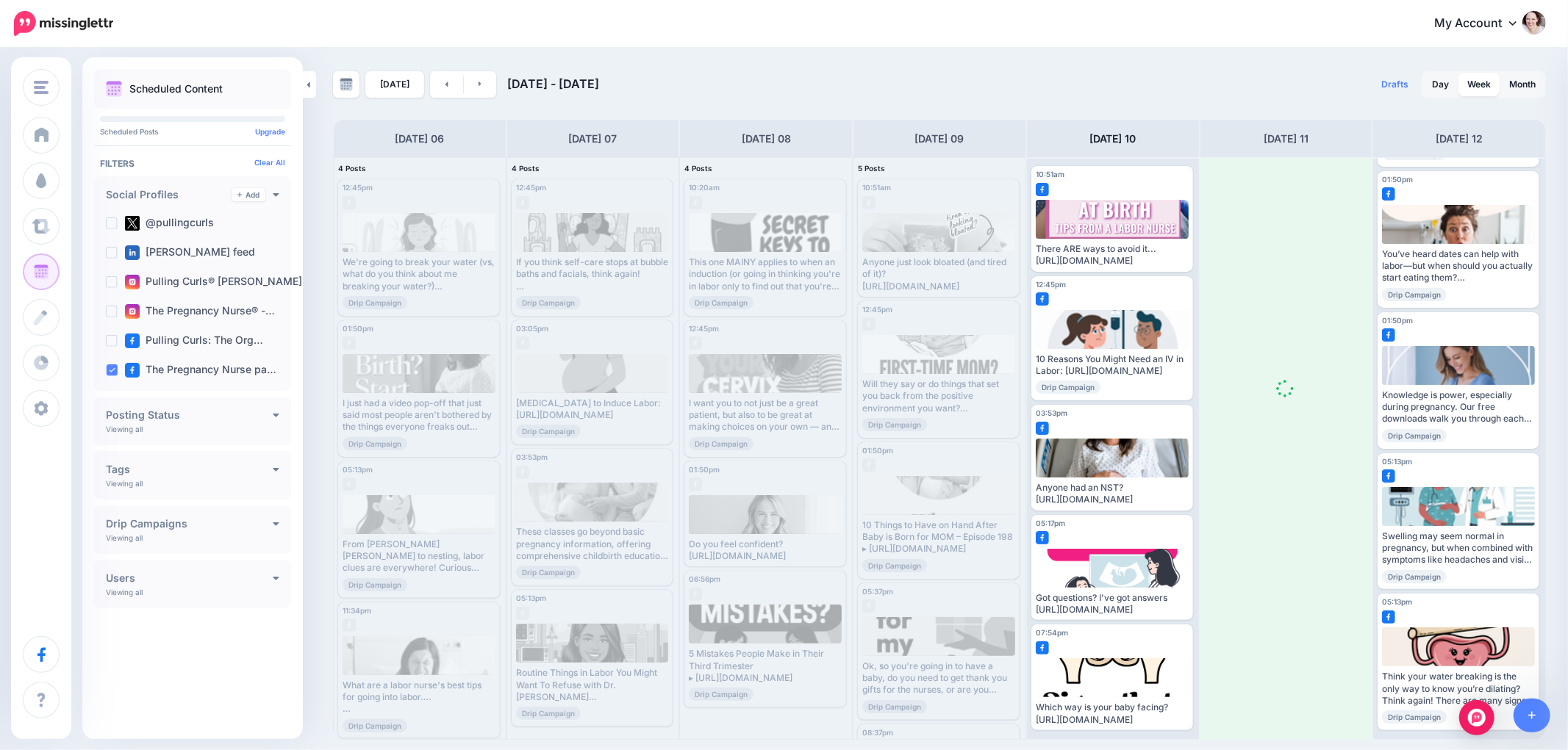
scroll to position [0, 0]
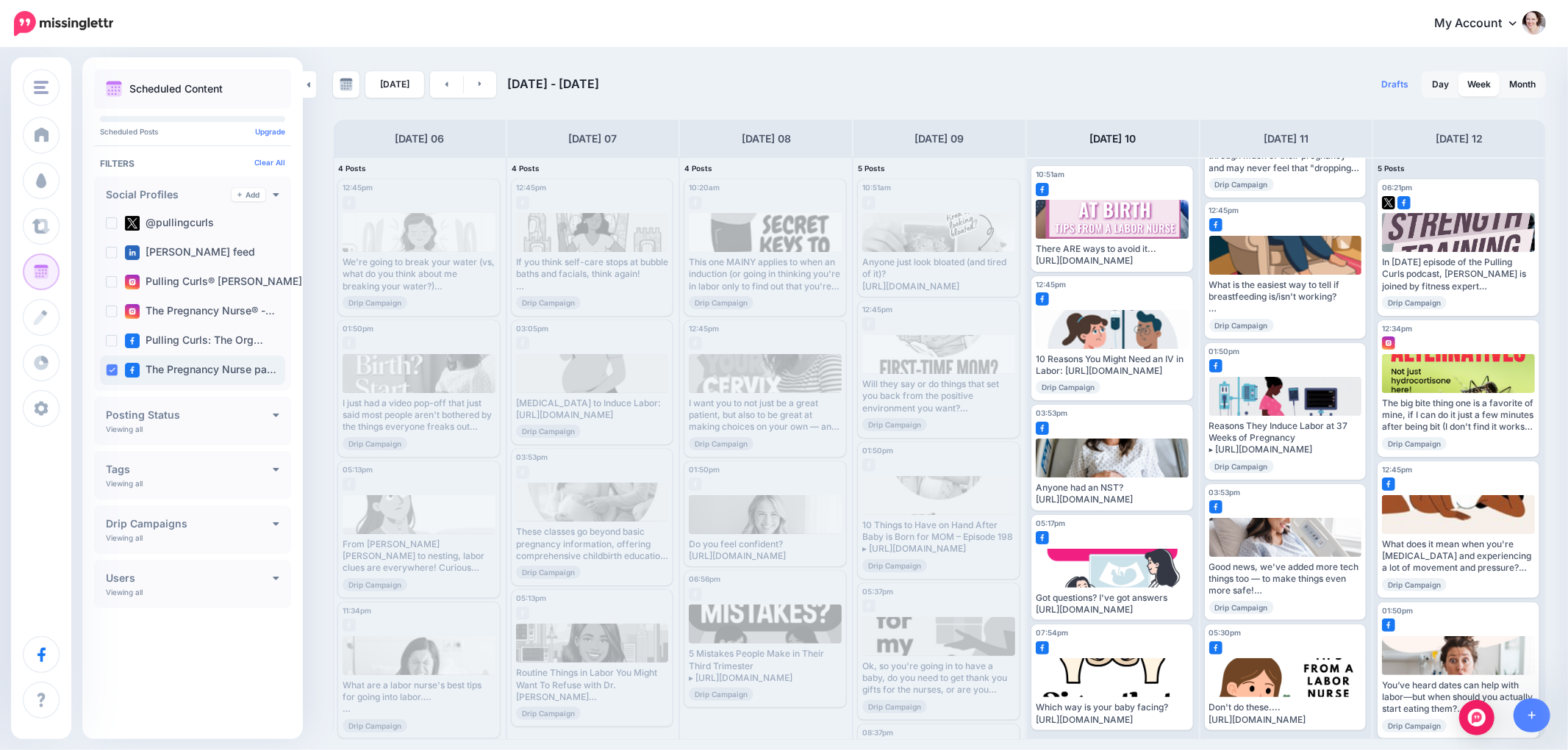
click at [109, 365] on ins at bounding box center [111, 370] width 12 height 12
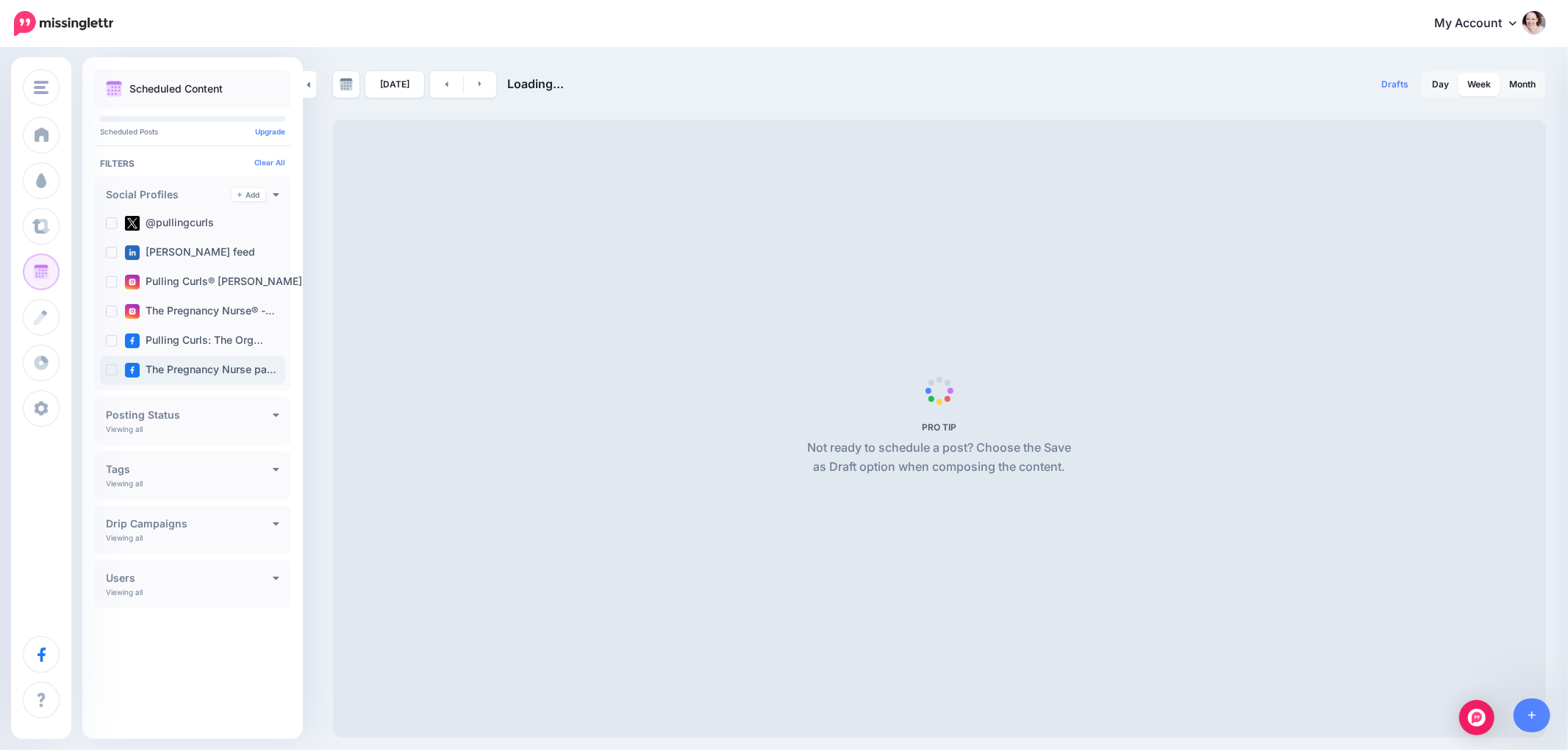
click at [113, 375] on ins at bounding box center [111, 370] width 12 height 12
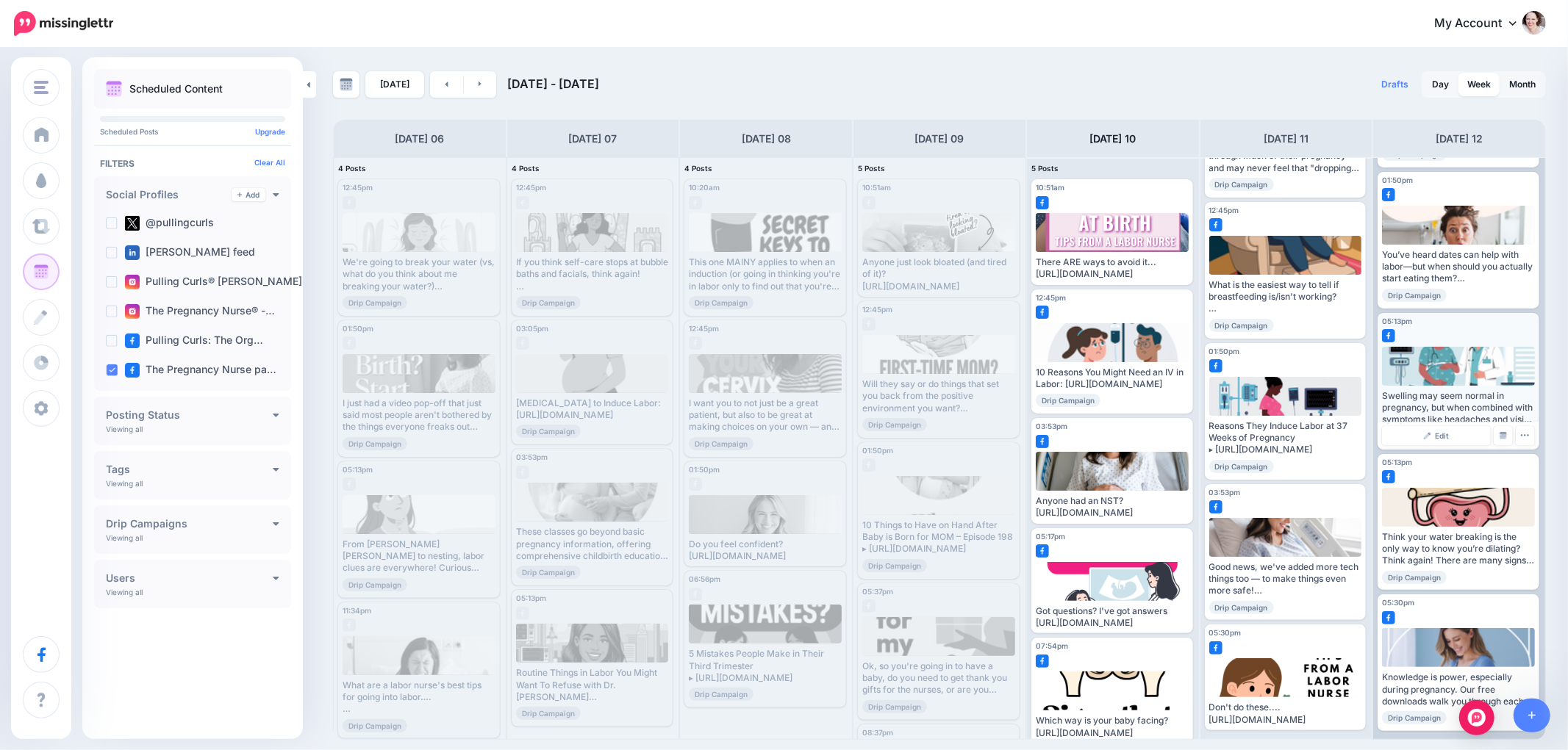
scroll to position [149, 0]
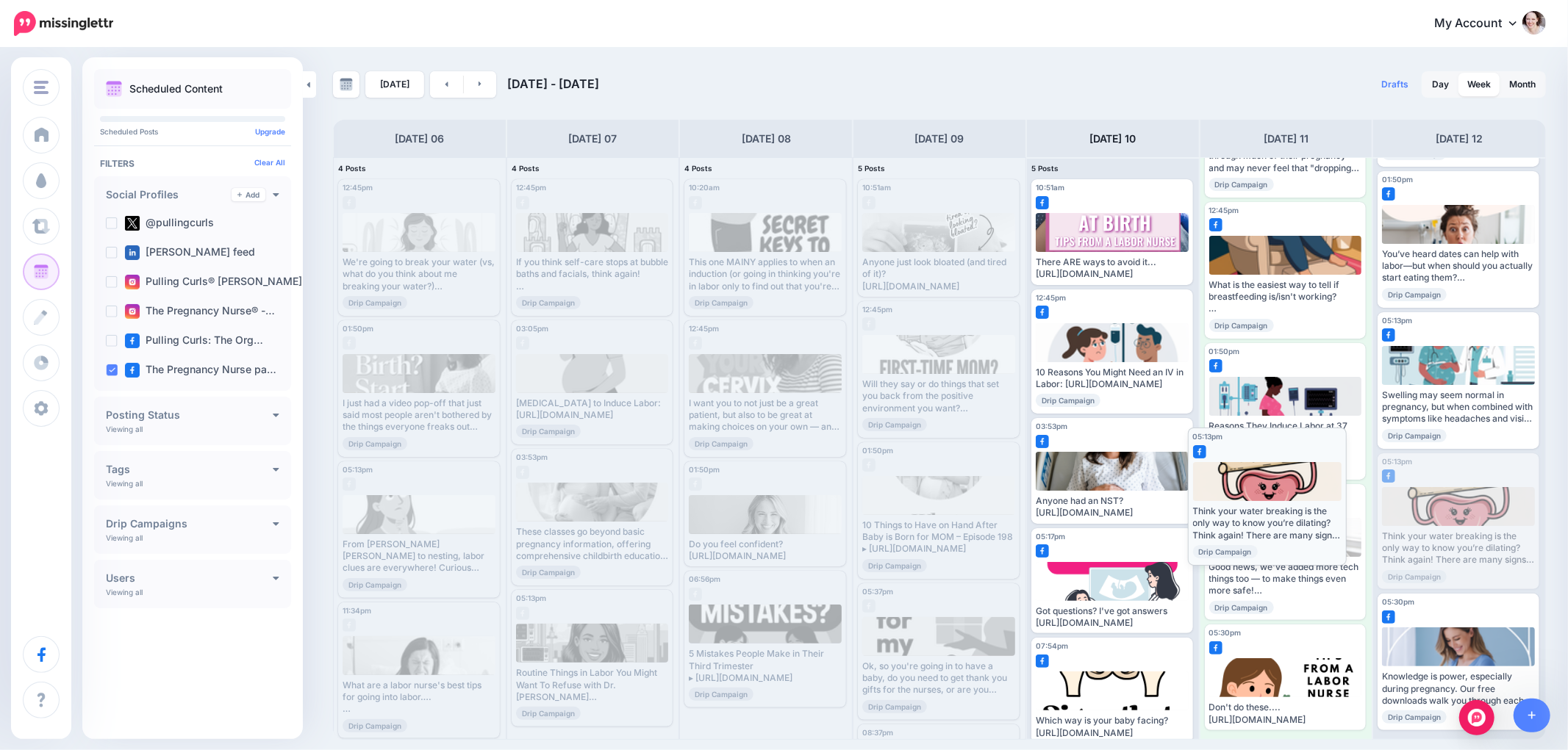
drag, startPoint x: 1445, startPoint y: 518, endPoint x: 1254, endPoint y: 493, distance: 192.6
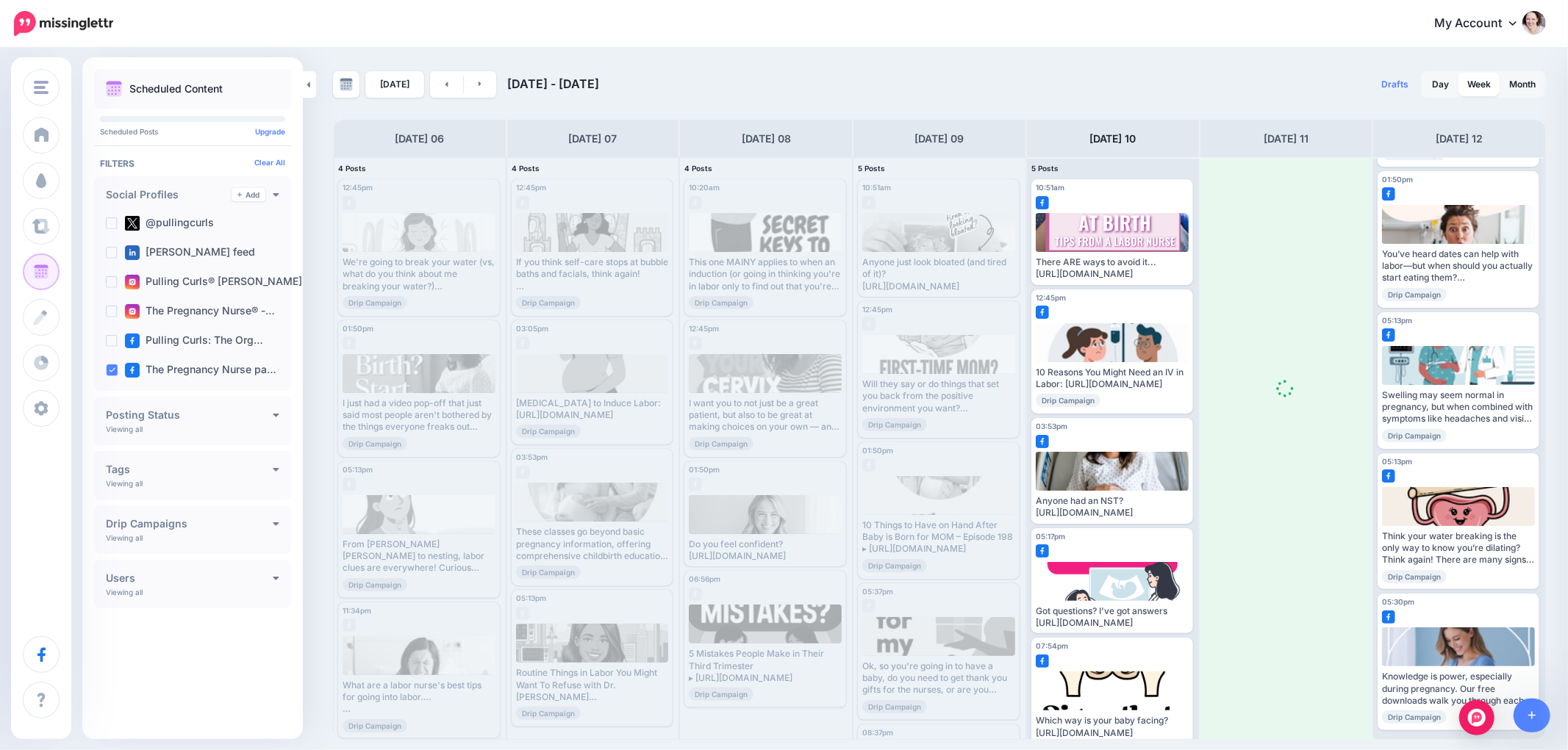
scroll to position [0, 0]
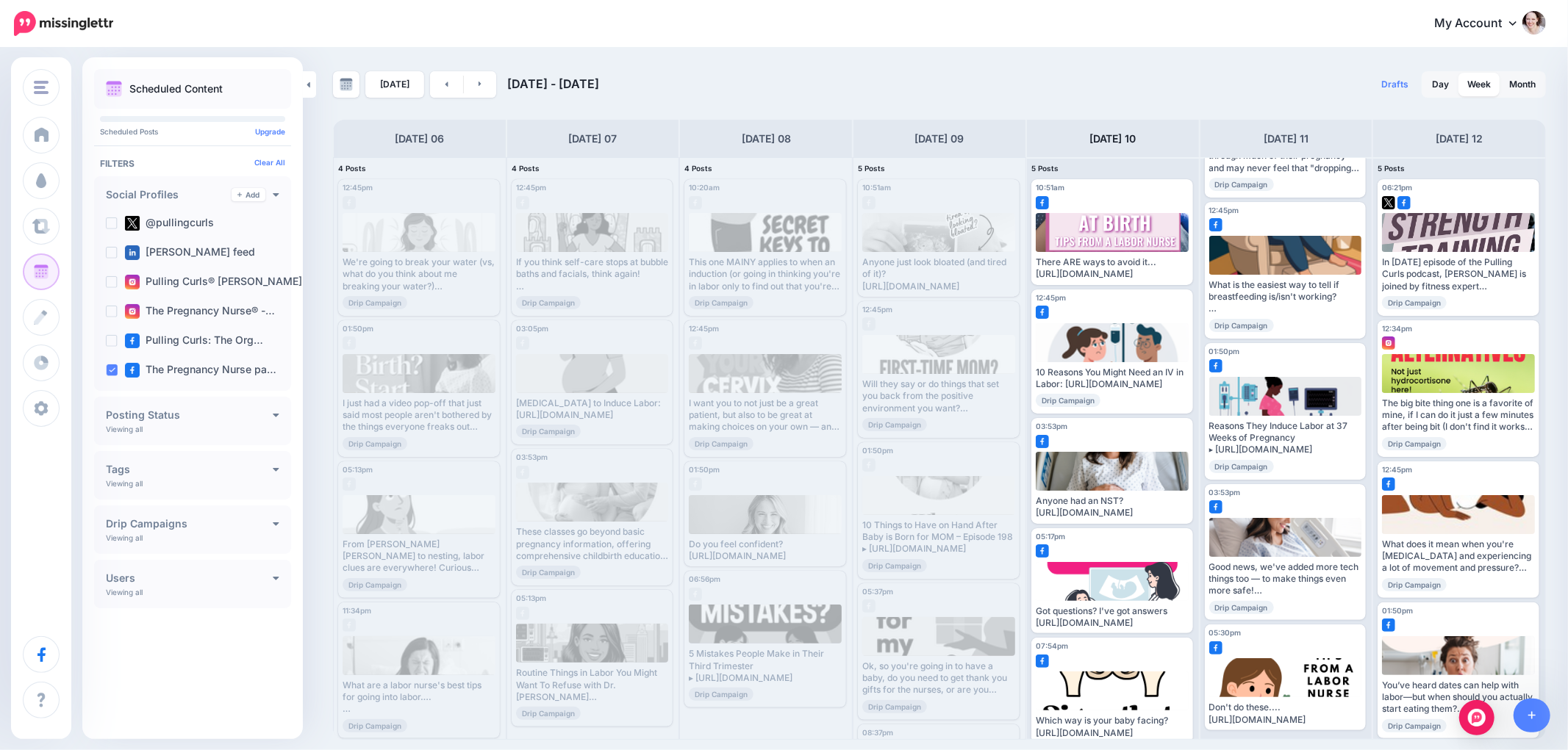
click at [97, 365] on div "Social Profiles Add The Pregnancy Nurse page @pullingcurls [PERSON_NAME] feed" at bounding box center [192, 284] width 197 height 215
click at [113, 372] on ins at bounding box center [111, 370] width 12 height 12
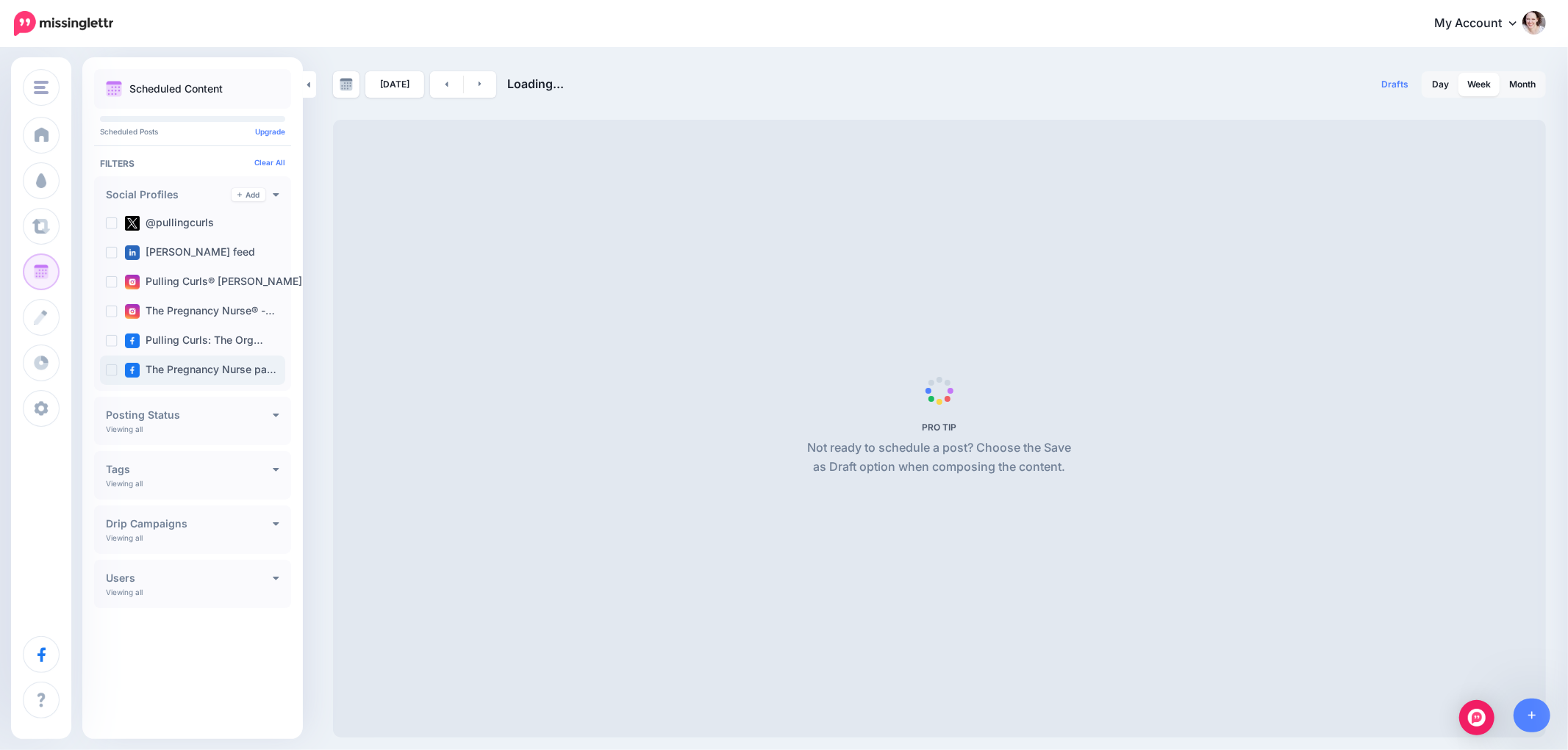
click at [115, 373] on ins at bounding box center [111, 370] width 12 height 12
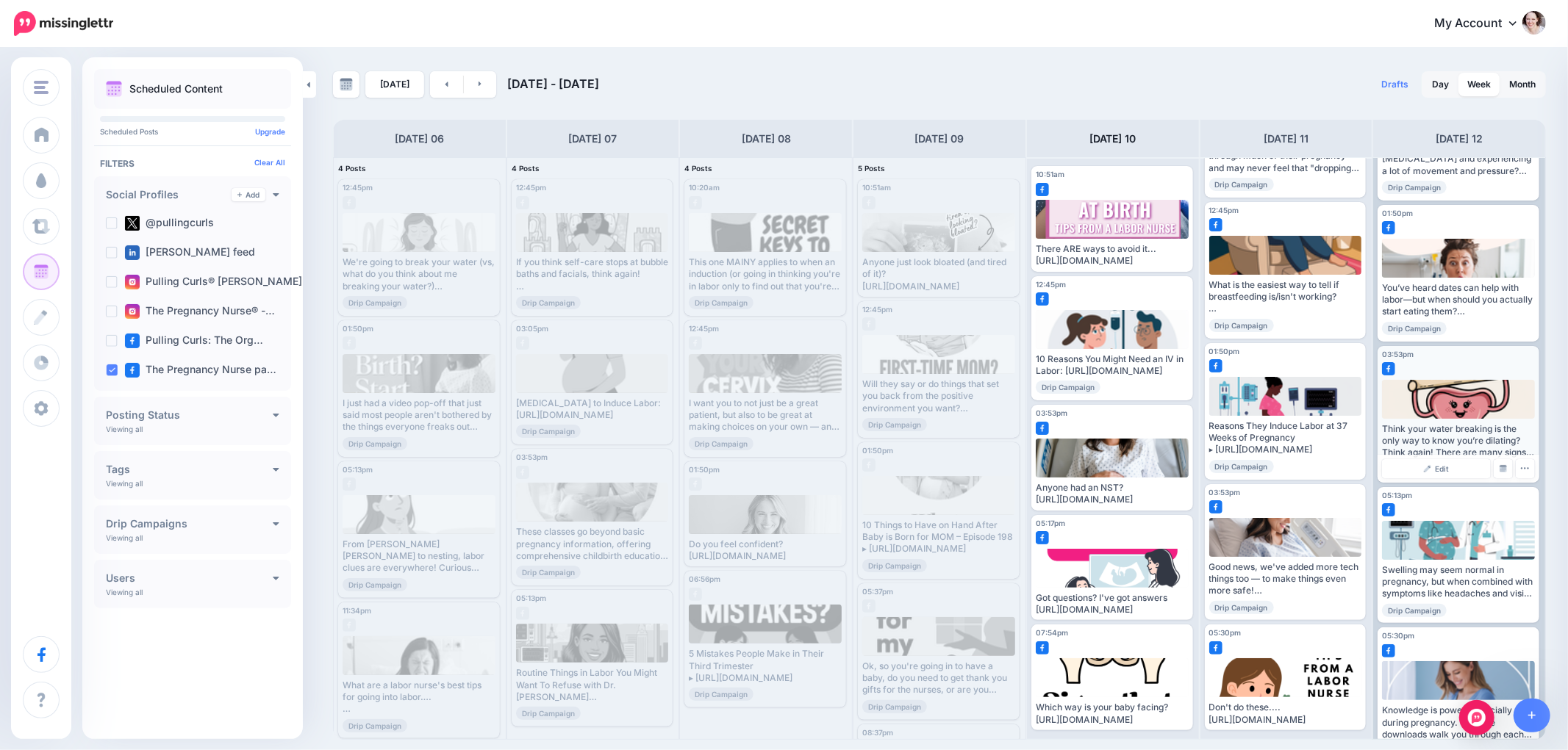
scroll to position [149, 0]
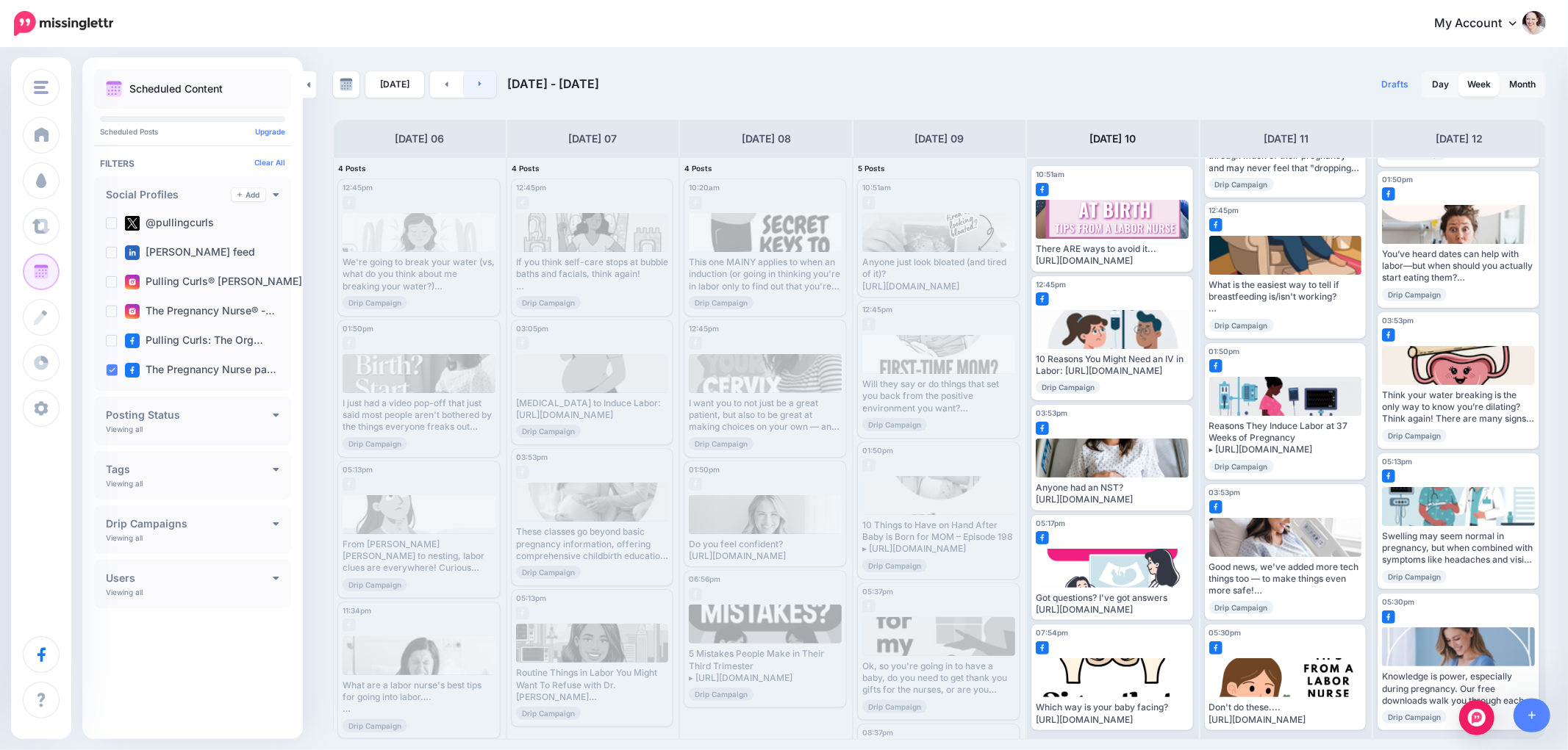
click at [472, 84] on link at bounding box center [480, 84] width 33 height 26
